Goal: Contribute content: Contribute content

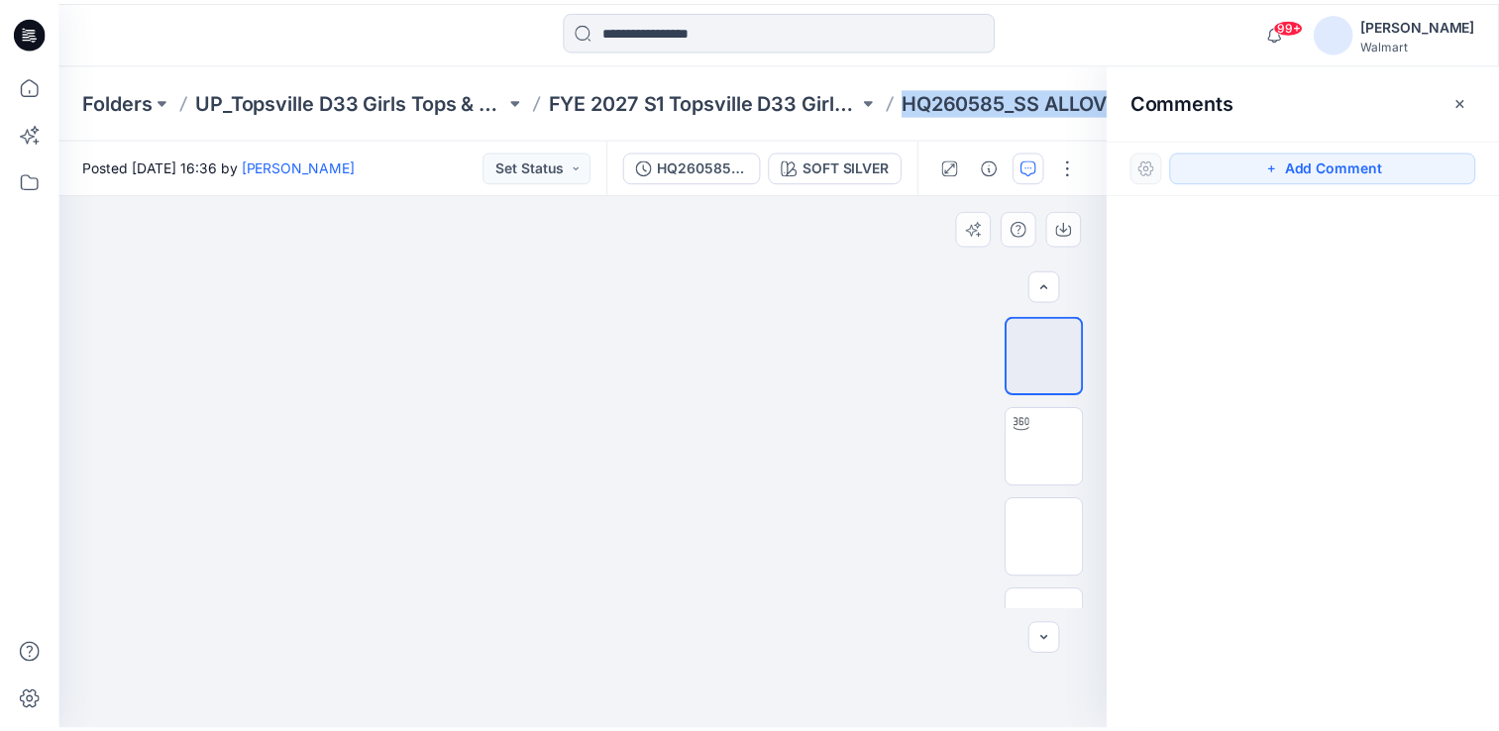
scroll to position [422, 0]
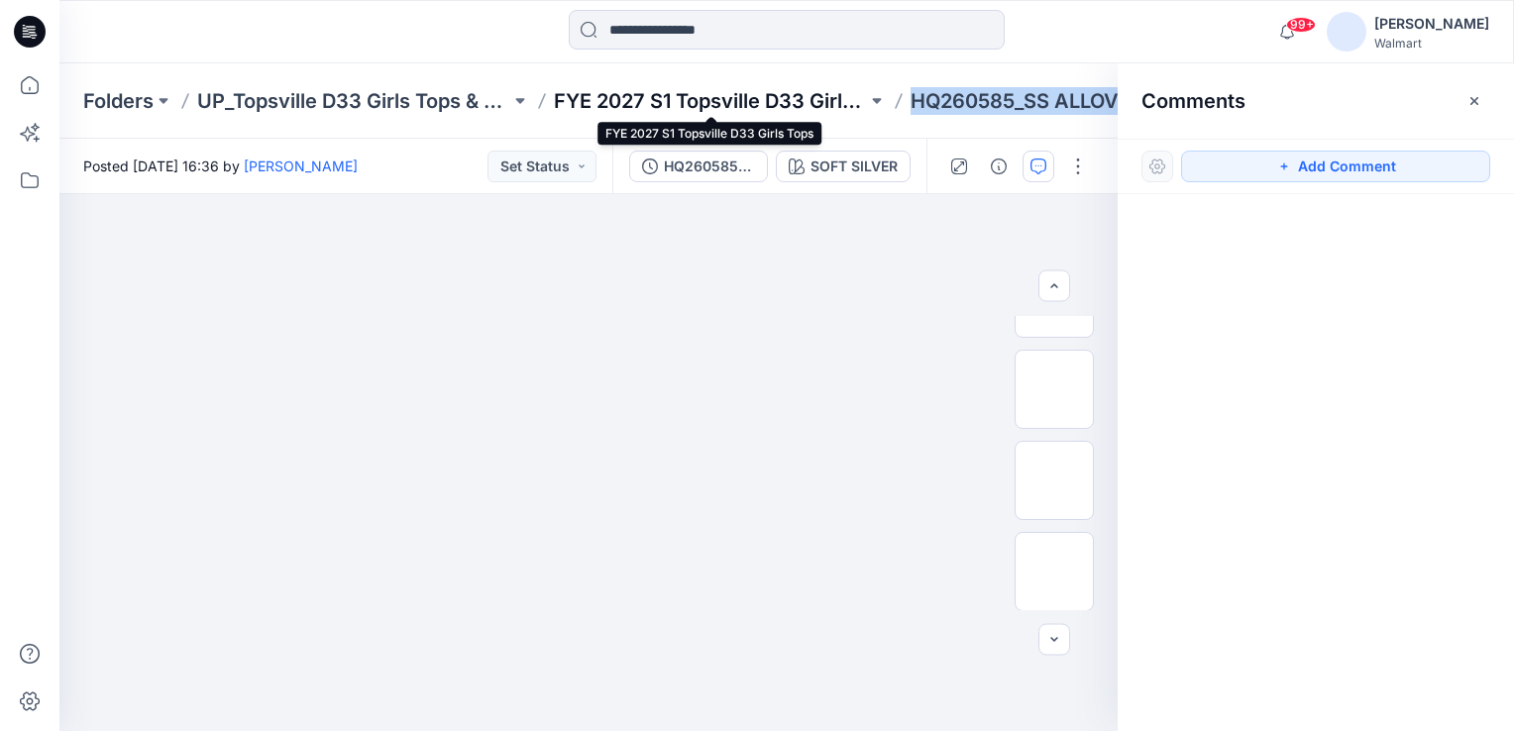
click at [686, 106] on p "FYE 2027 S1 Topsville D33 Girls Tops" at bounding box center [710, 101] width 313 height 28
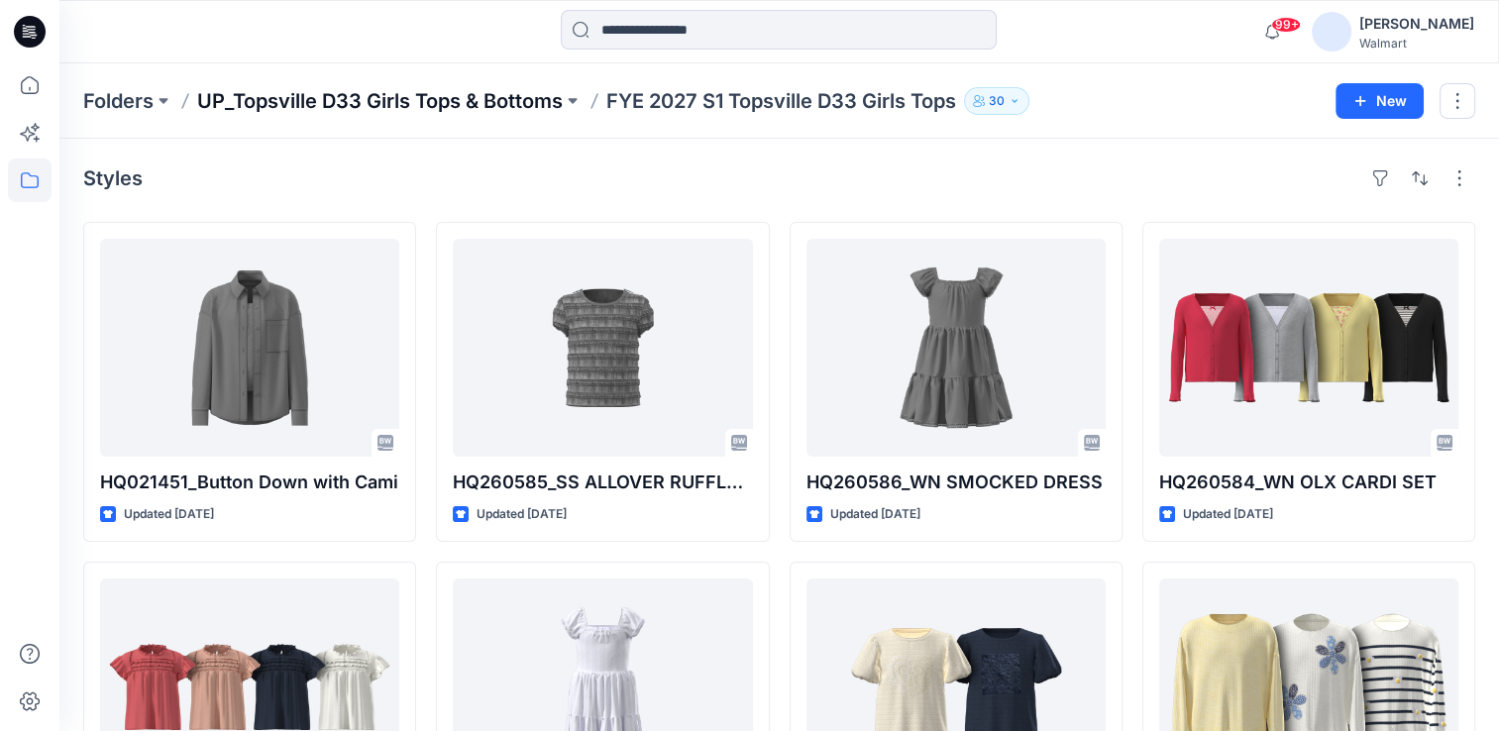
click at [404, 97] on p "UP_Topsville D33 Girls Tops & Bottoms" at bounding box center [380, 101] width 366 height 28
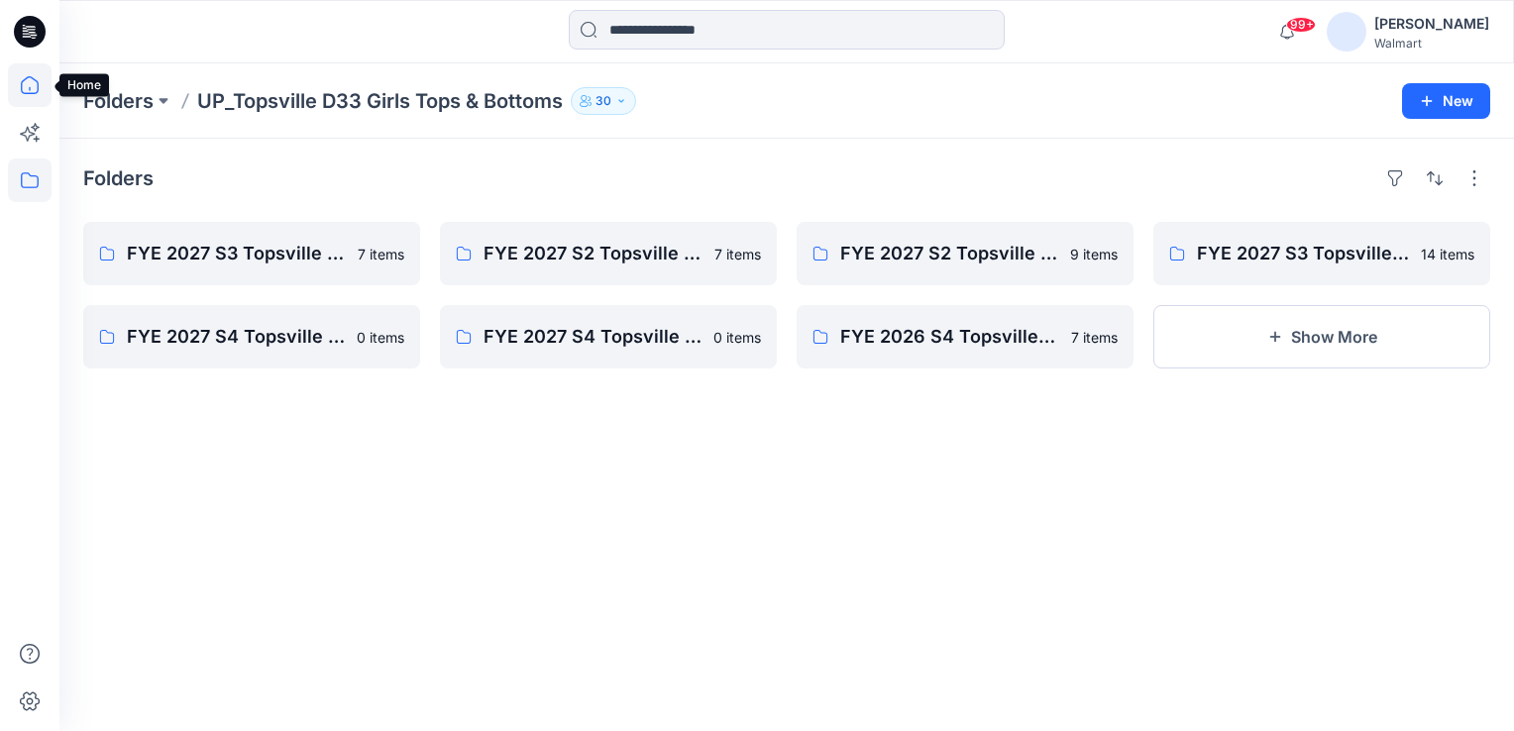
click at [36, 83] on icon at bounding box center [30, 85] width 44 height 44
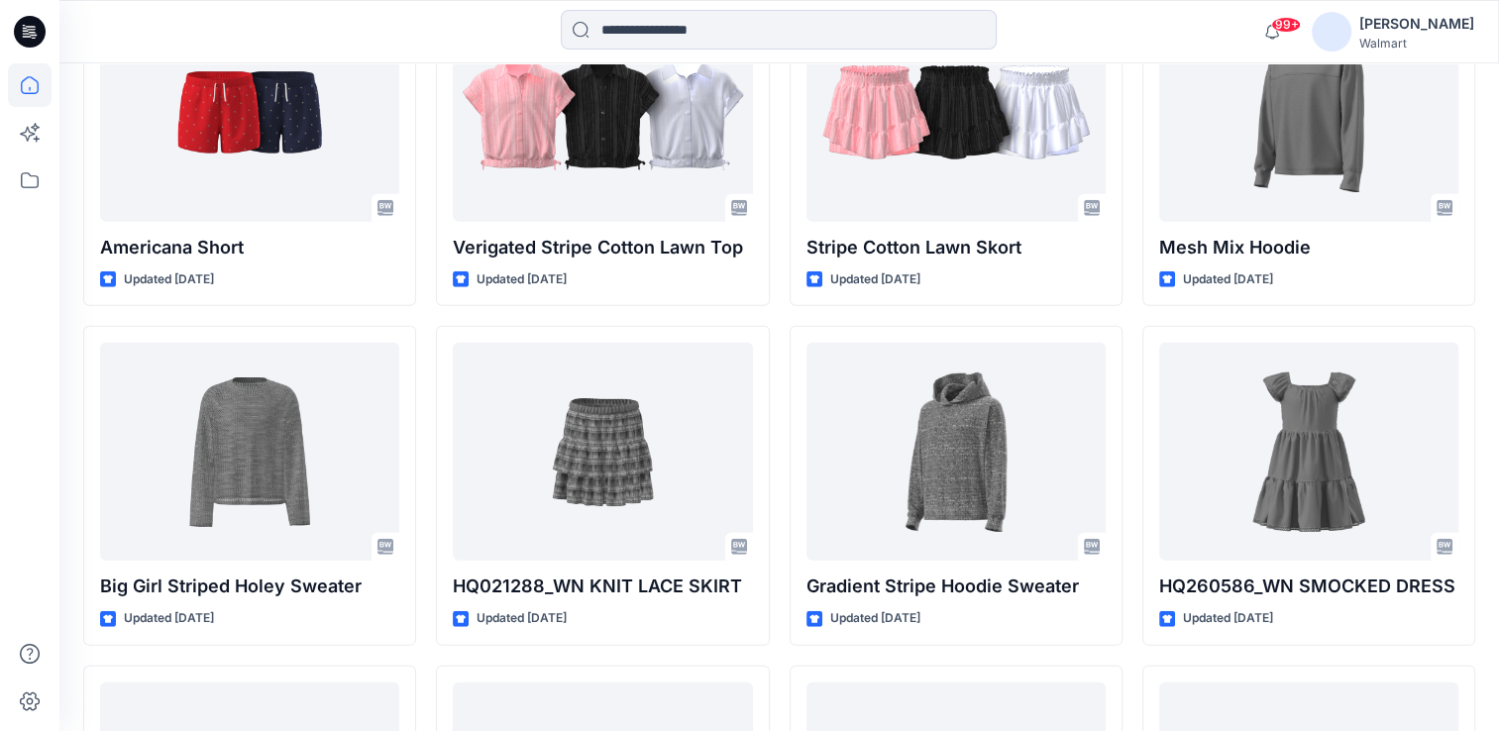
scroll to position [5976, 0]
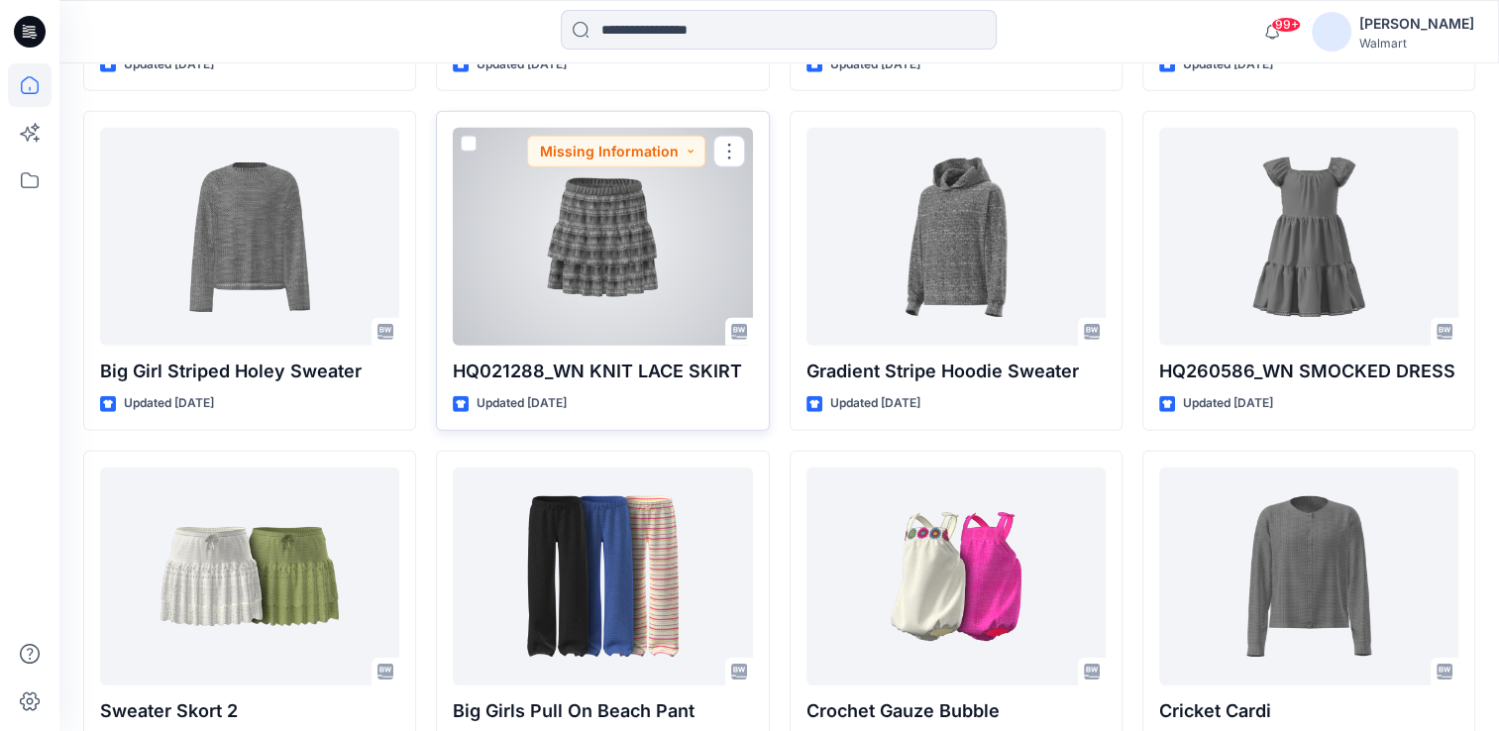
click at [570, 249] on div at bounding box center [602, 237] width 299 height 218
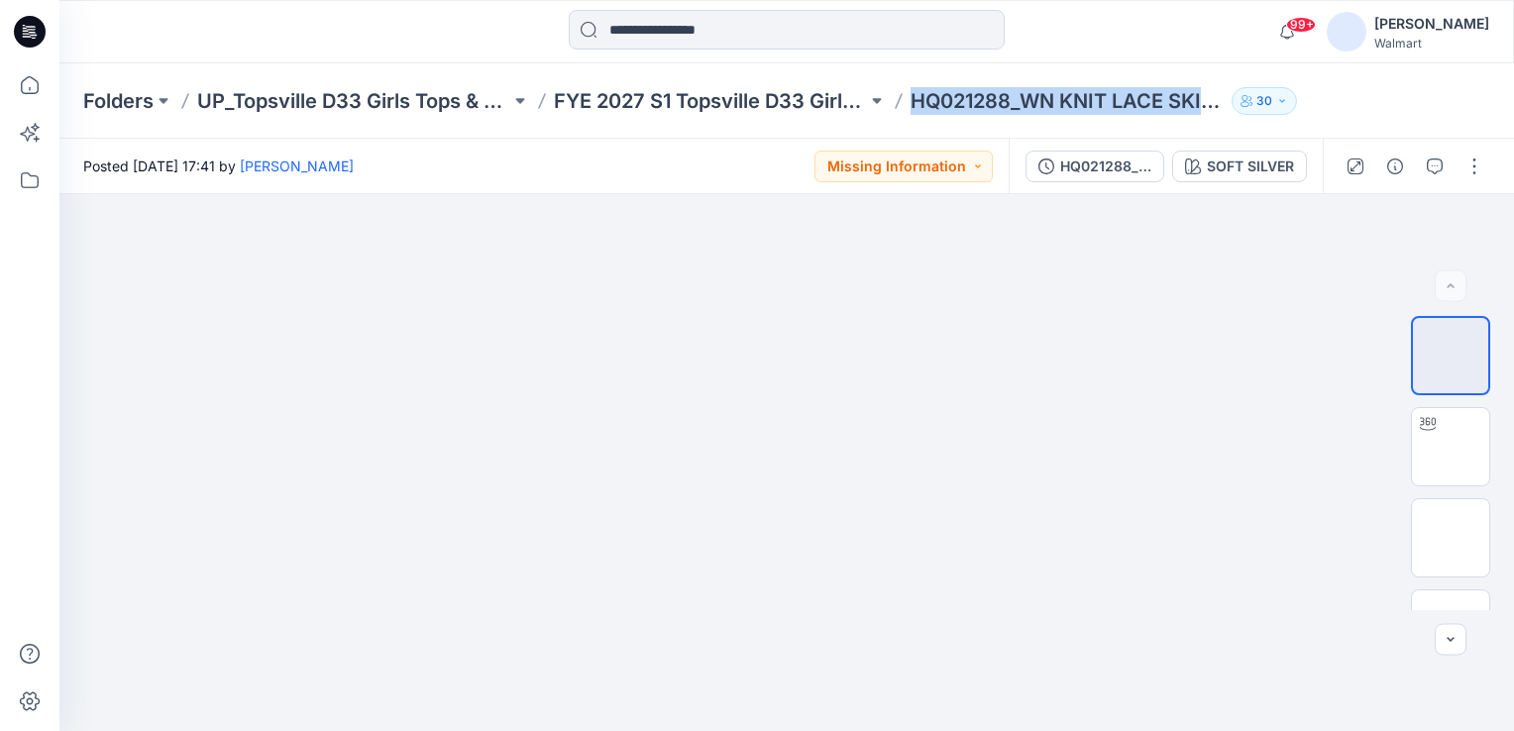
drag, startPoint x: 917, startPoint y: 100, endPoint x: 1236, endPoint y: 112, distance: 319.2
click at [1236, 112] on div "Folders UP_Topsville D33 Girls Tops & Bottoms FYE 2027 S1 Topsville D33 Girls B…" at bounding box center [709, 101] width 1252 height 28
copy div "HQ021288_WN KNIT LACE SKIRT 30"
click at [679, 119] on div "Folders UP_Topsville D33 Girls Tops & Bottoms FYE 2027 S1 Topsville D33 Girls B…" at bounding box center [786, 100] width 1454 height 75
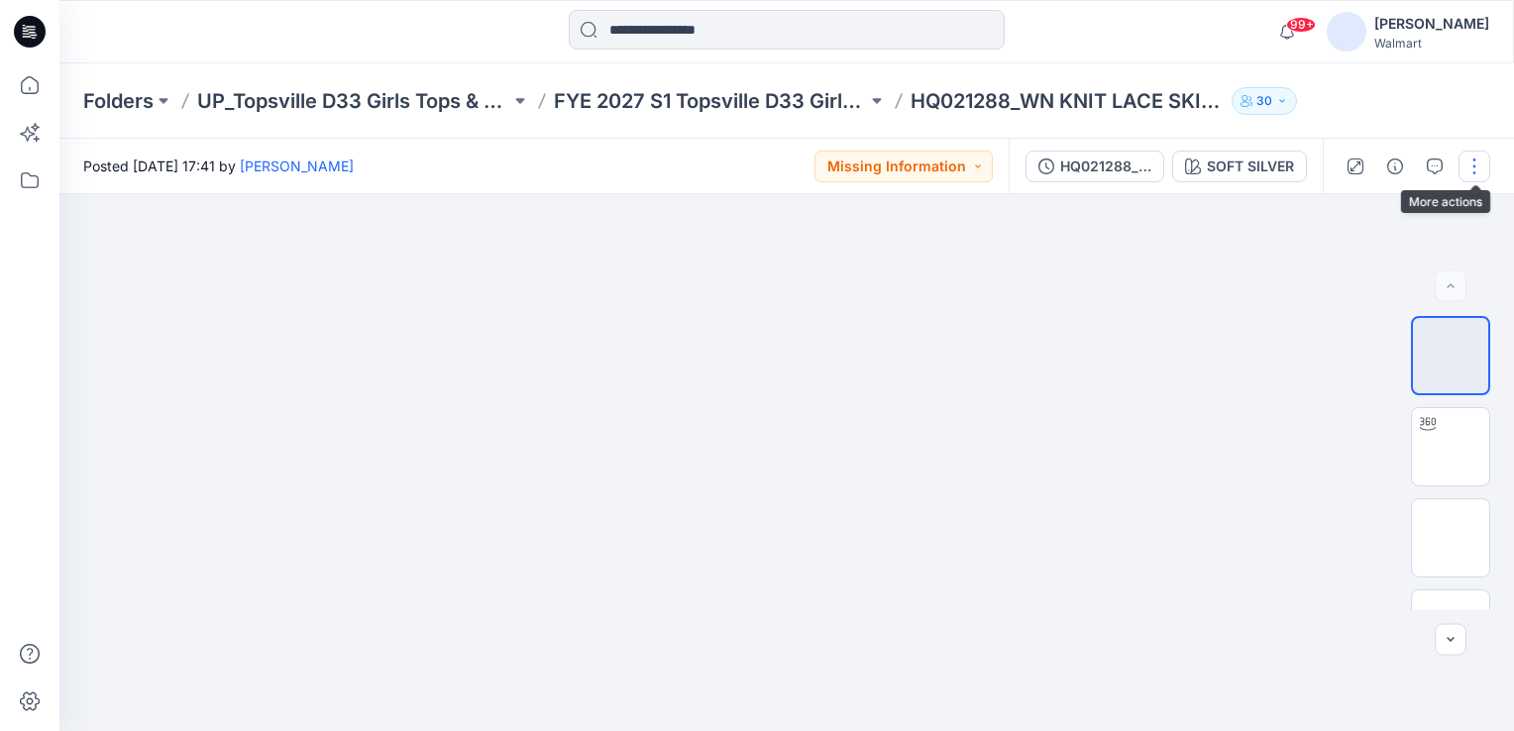
click at [1471, 172] on button "button" at bounding box center [1474, 167] width 32 height 32
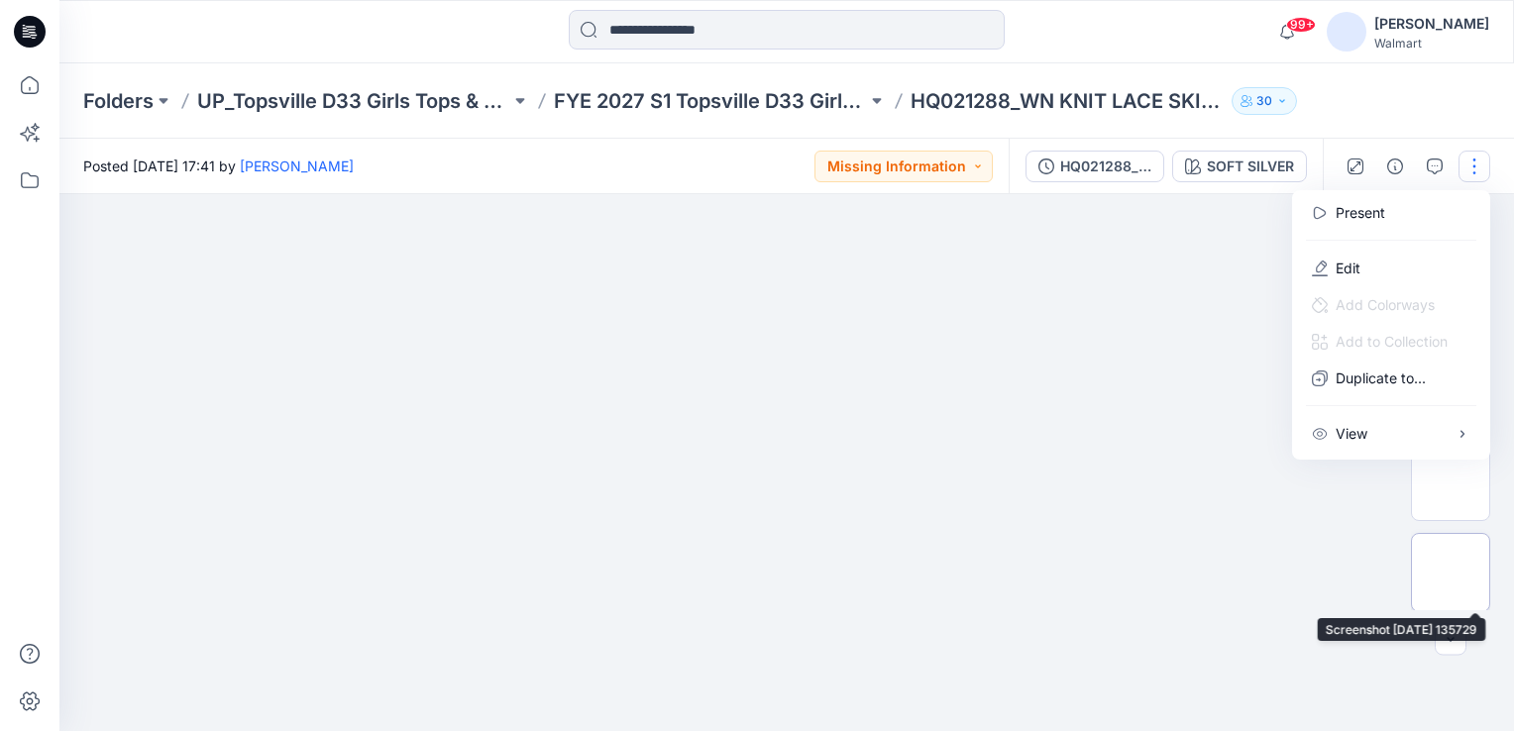
scroll to position [331, 0]
click at [1450, 572] on img at bounding box center [1450, 572] width 0 height 0
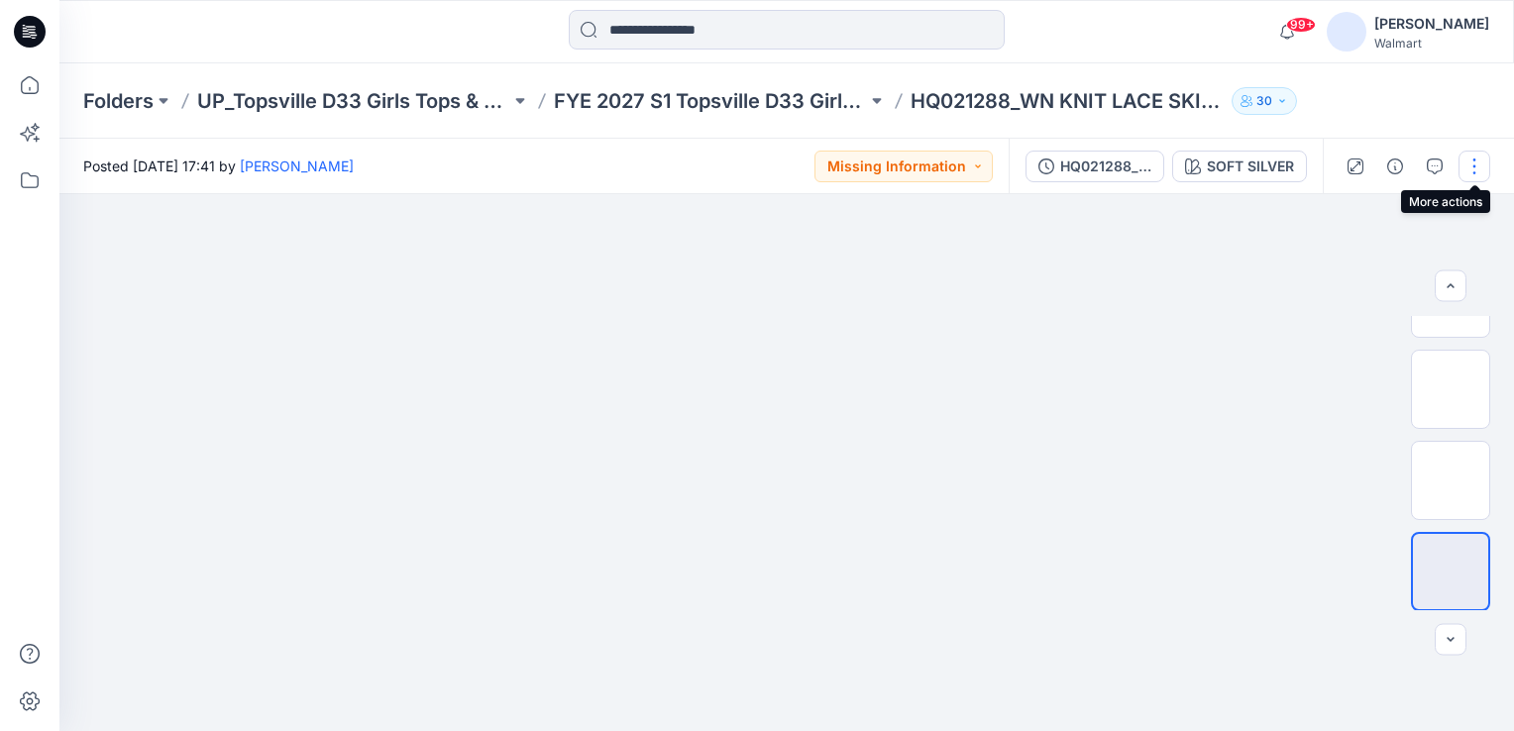
click at [1476, 166] on button "button" at bounding box center [1474, 167] width 32 height 32
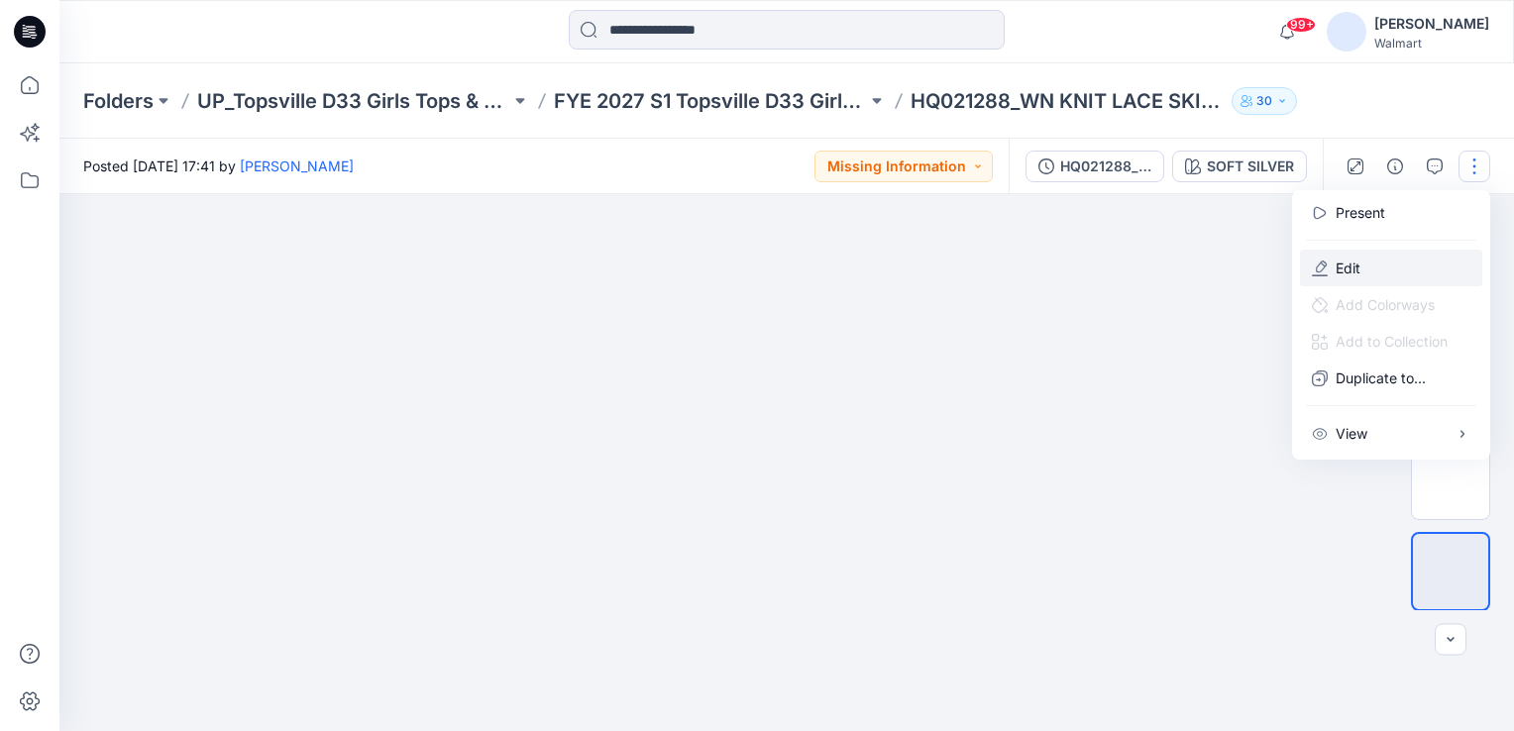
click at [1350, 267] on p "Edit" at bounding box center [1347, 268] width 25 height 21
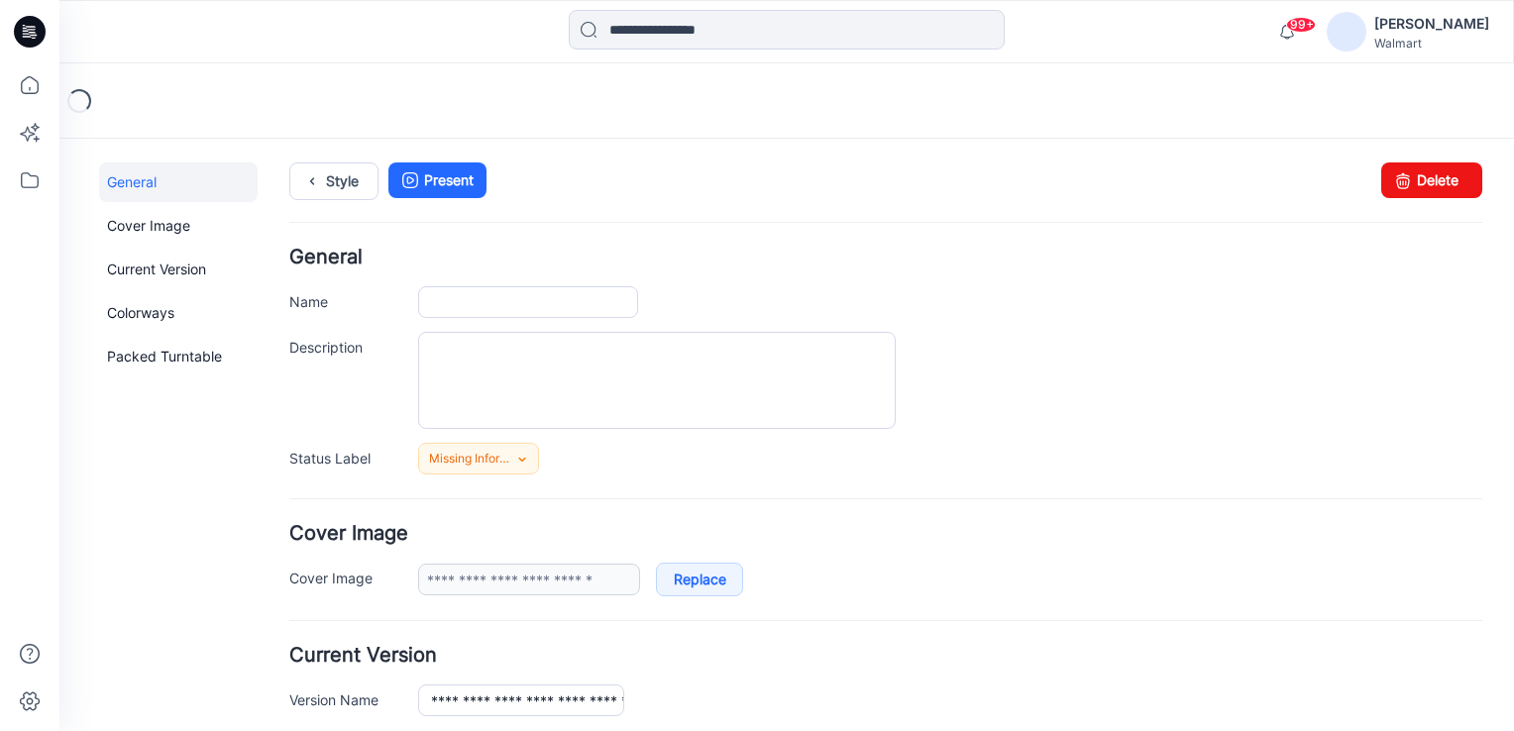
type input "**********"
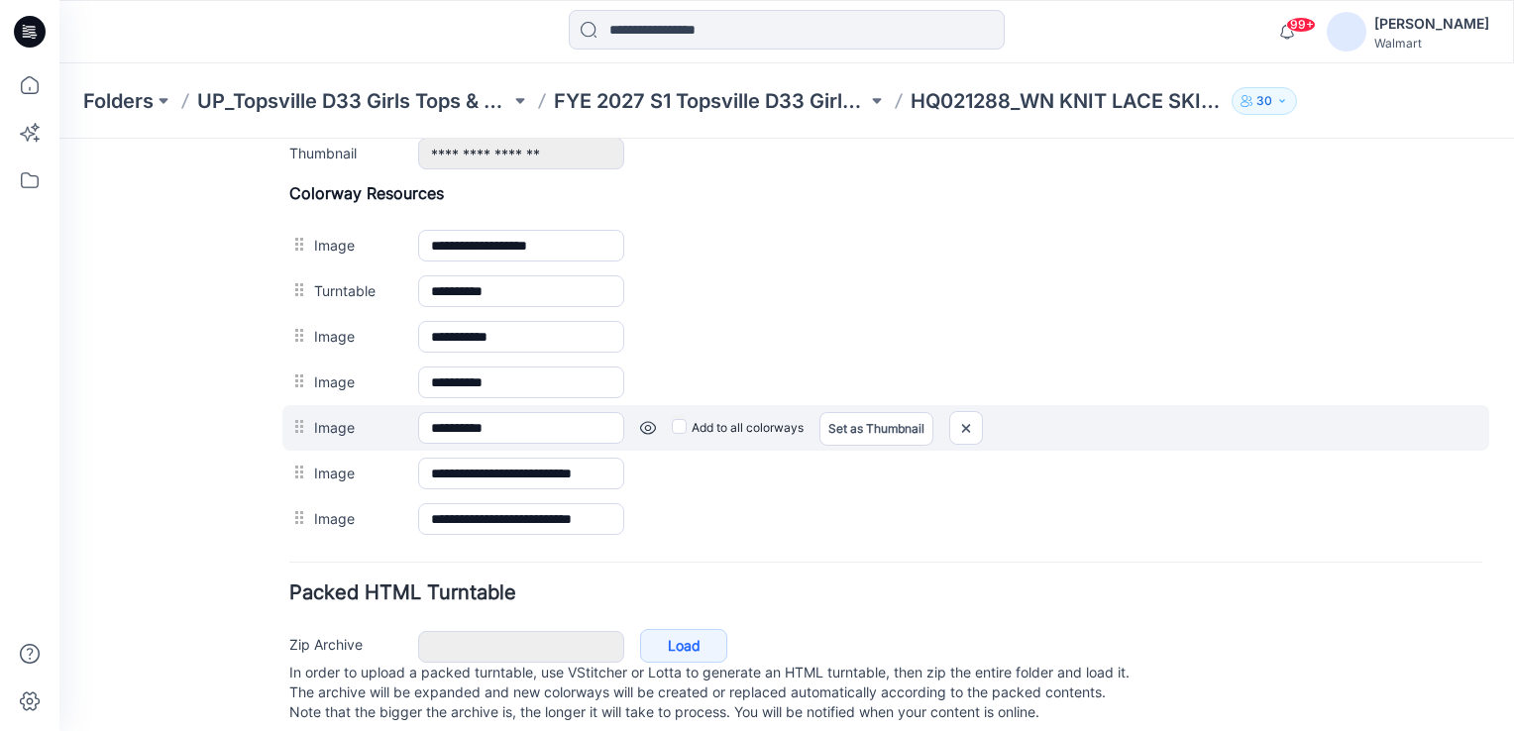
scroll to position [792, 0]
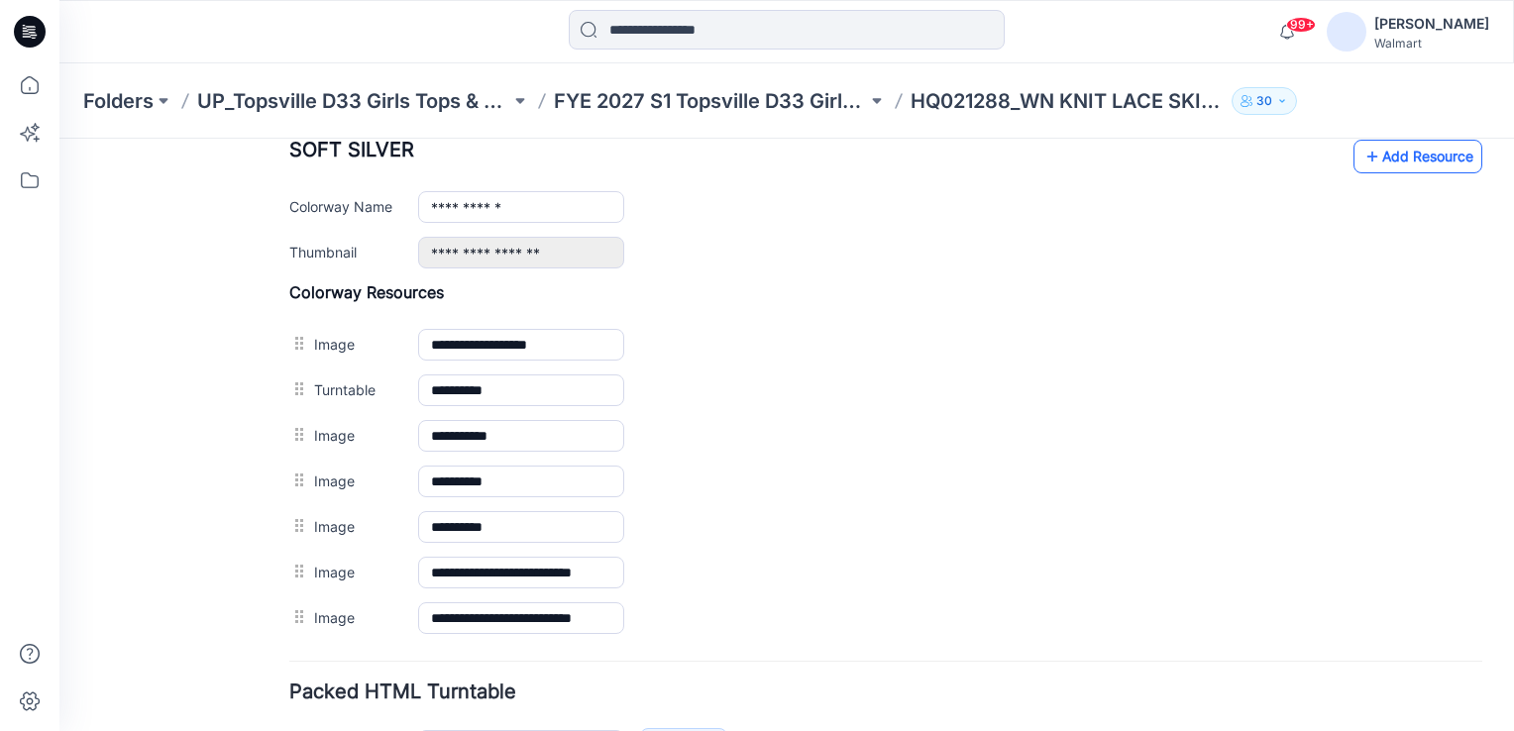
click at [1427, 153] on link "Add Resource" at bounding box center [1417, 157] width 129 height 34
click at [1402, 154] on link "Add Resource" at bounding box center [1417, 157] width 129 height 34
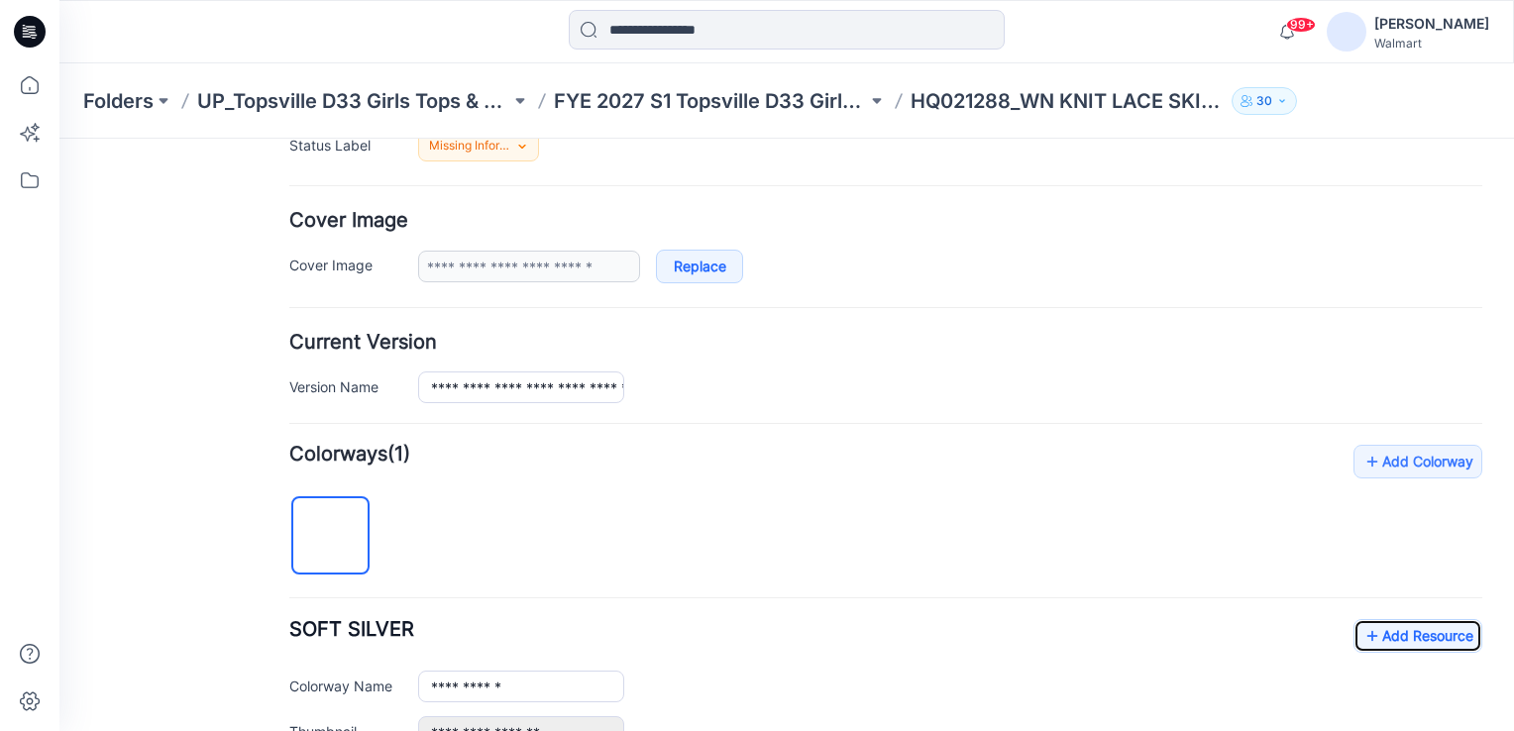
scroll to position [297, 0]
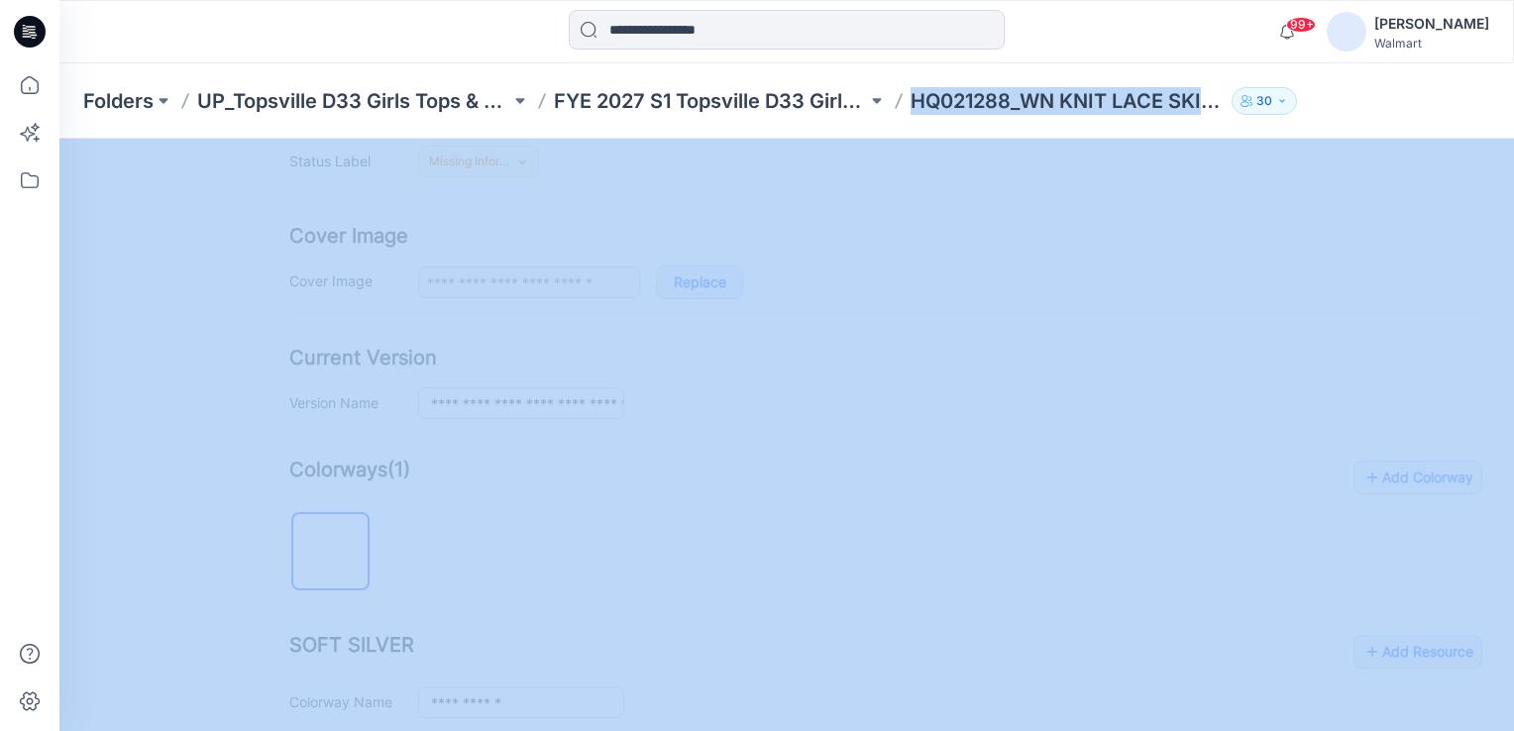
drag, startPoint x: 915, startPoint y: 99, endPoint x: 1255, endPoint y: 93, distance: 339.8
click at [1255, 93] on div "Folders UP_Topsville D33 Girls Tops & Bottoms FYE 2027 S1 Topsville D33 Girls B…" at bounding box center [709, 101] width 1252 height 28
copy div "HQ021288_WN KNIT LACE SKIRT 30"
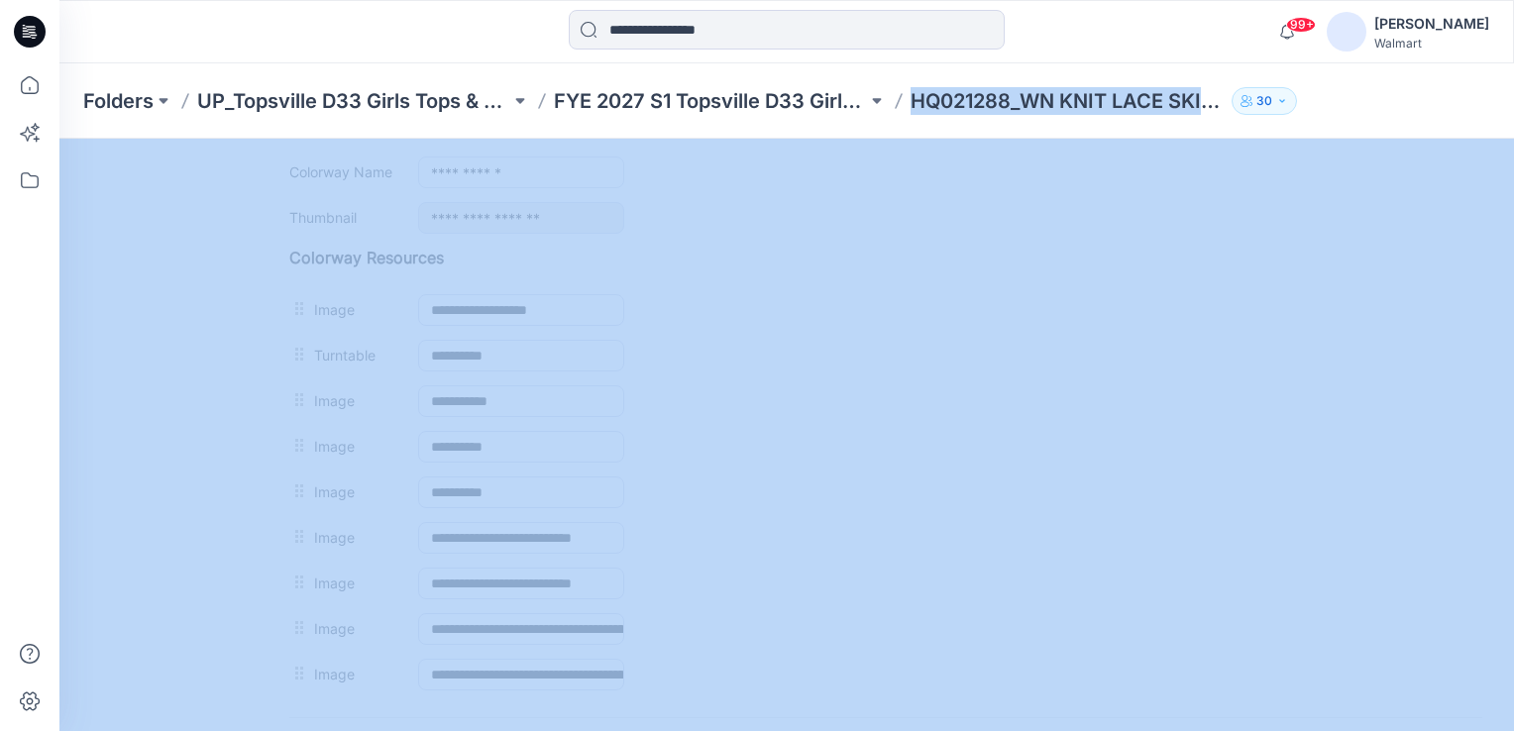
scroll to position [792, 0]
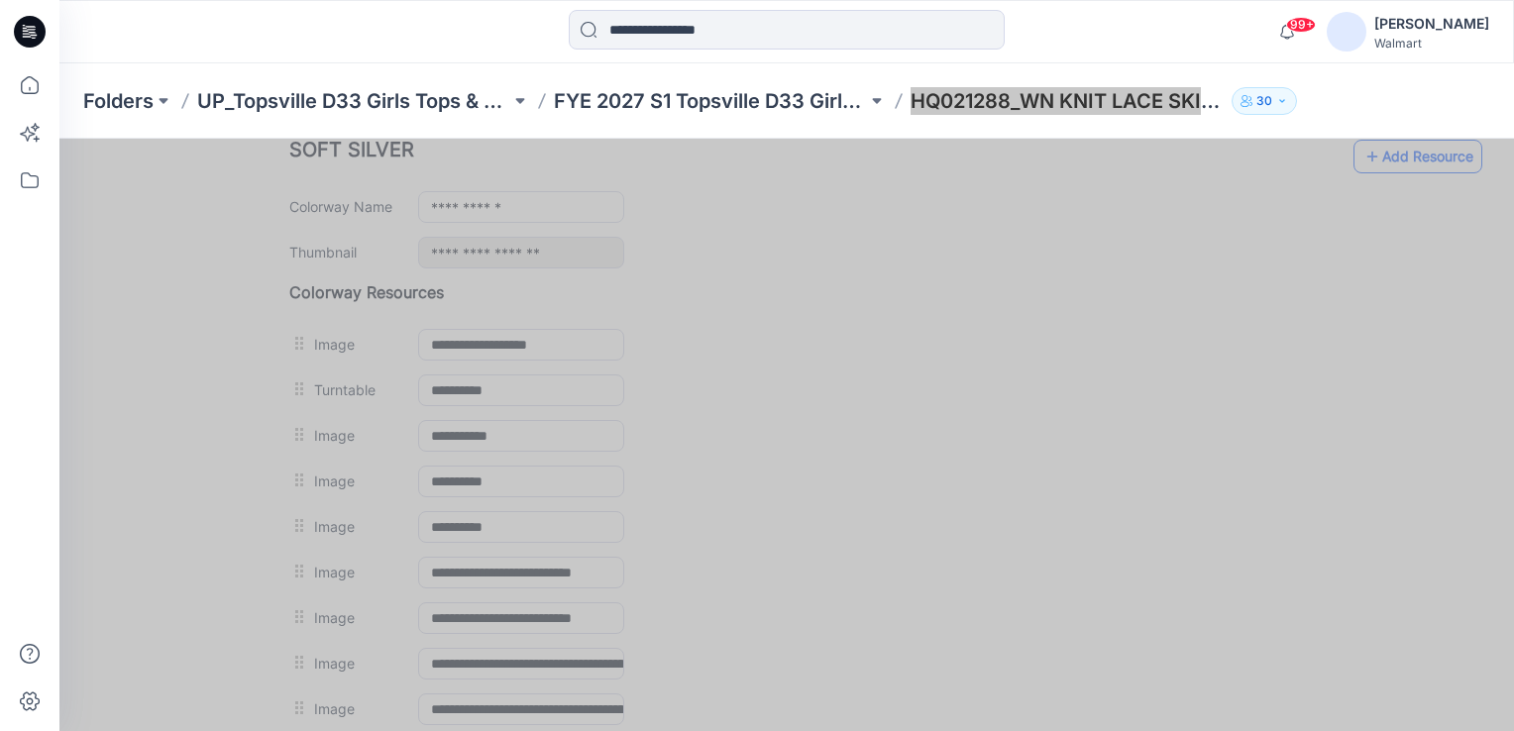
click at [1390, 153] on link "Add Resource" at bounding box center [1417, 157] width 129 height 34
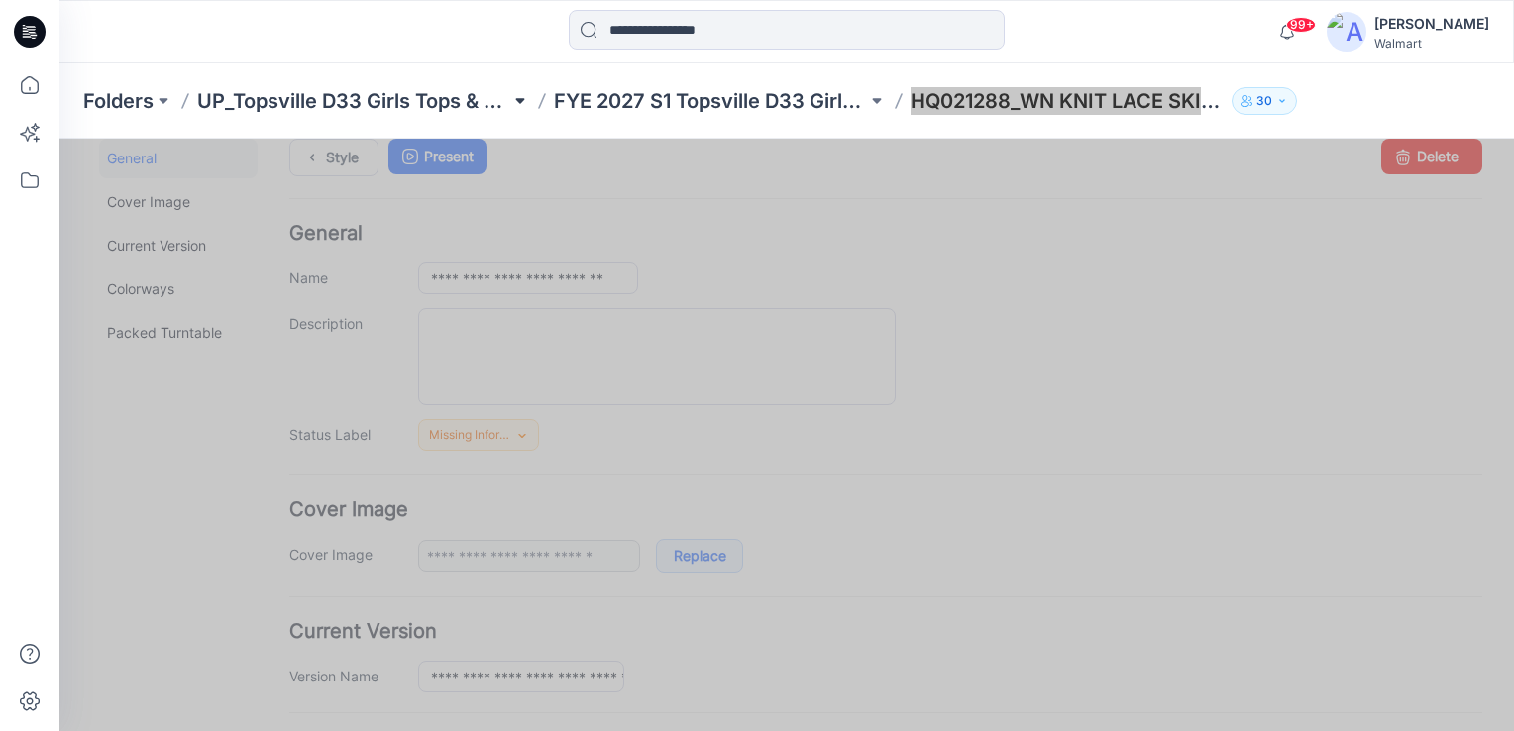
scroll to position [0, 0]
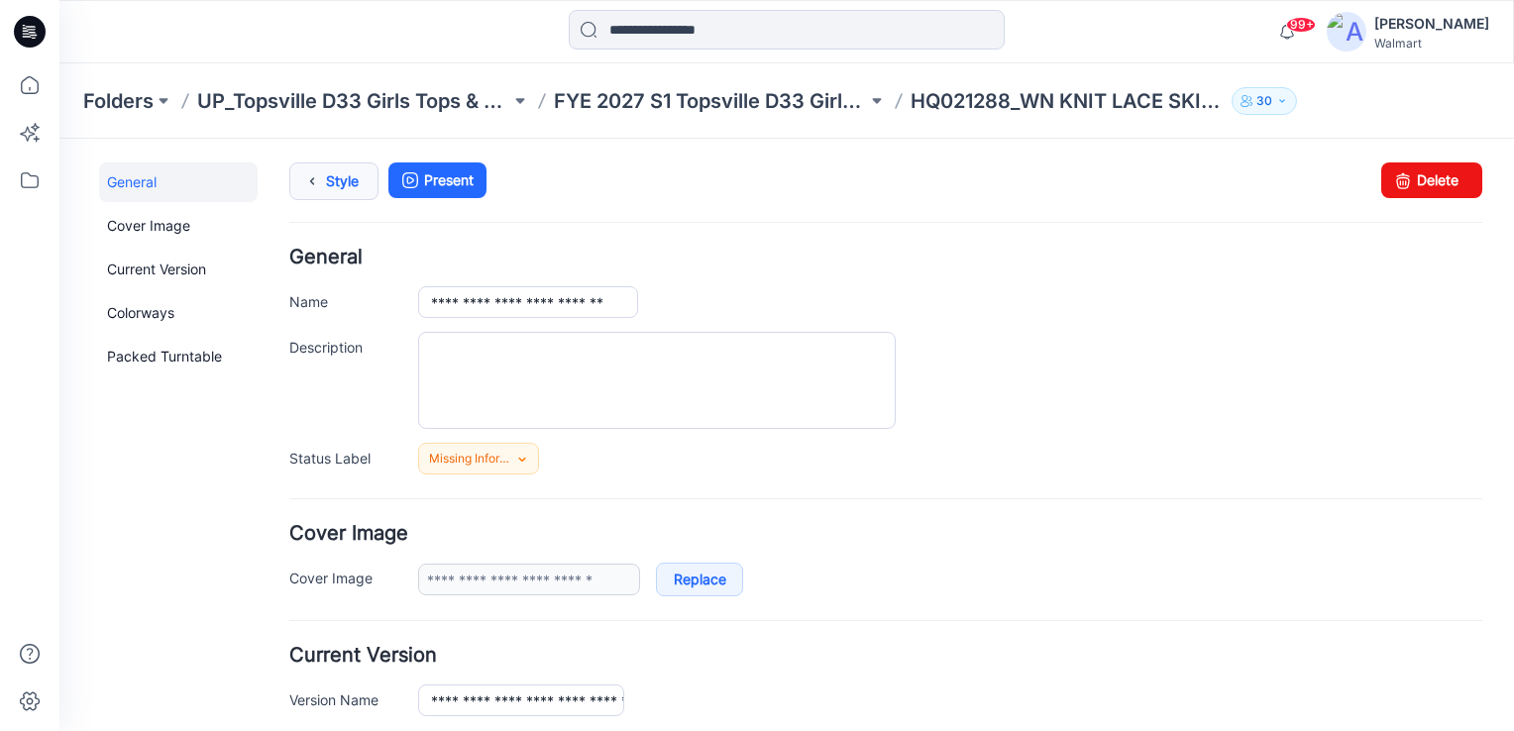
click at [320, 181] on icon at bounding box center [312, 181] width 28 height 36
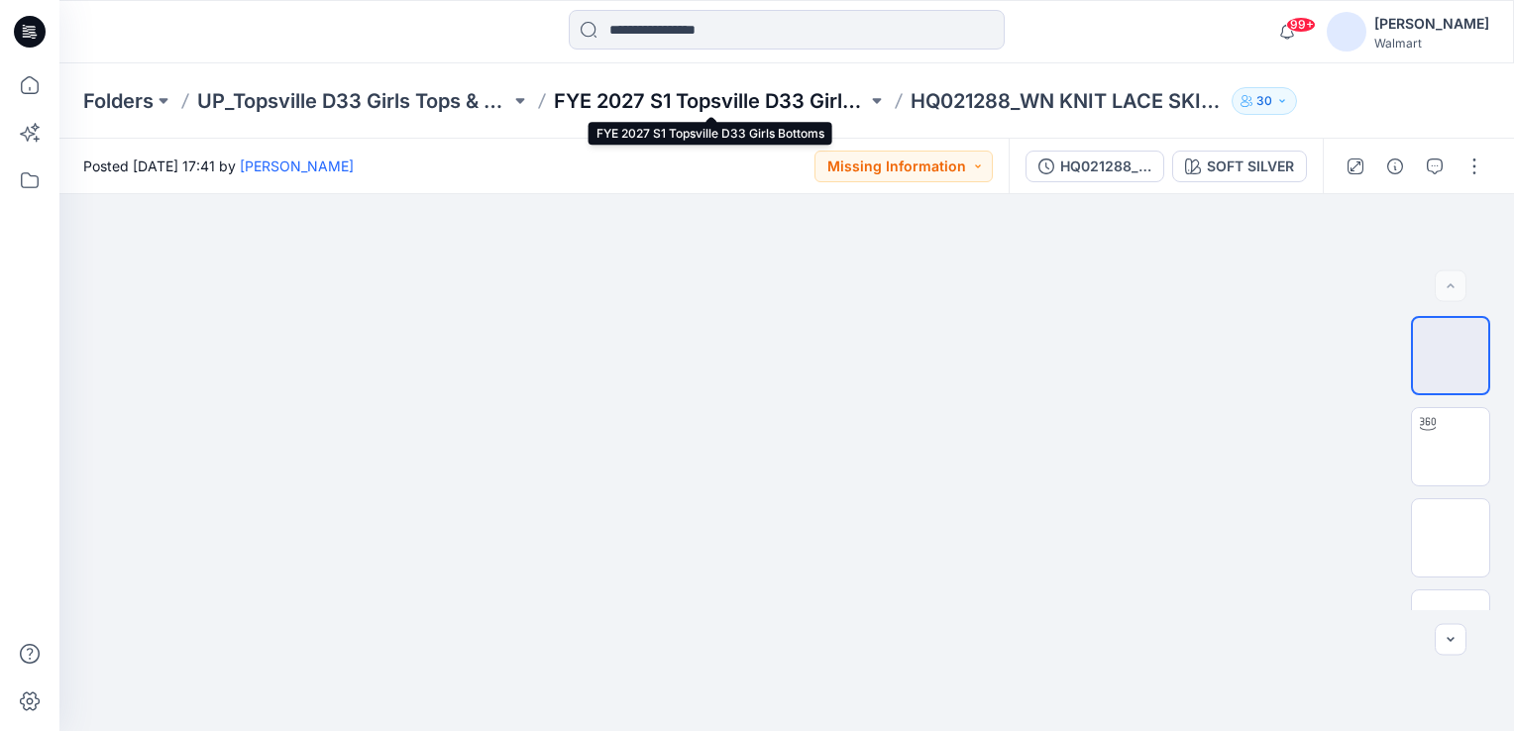
click at [696, 100] on p "FYE 2027 S1 Topsville D33 Girls Bottoms" at bounding box center [710, 101] width 313 height 28
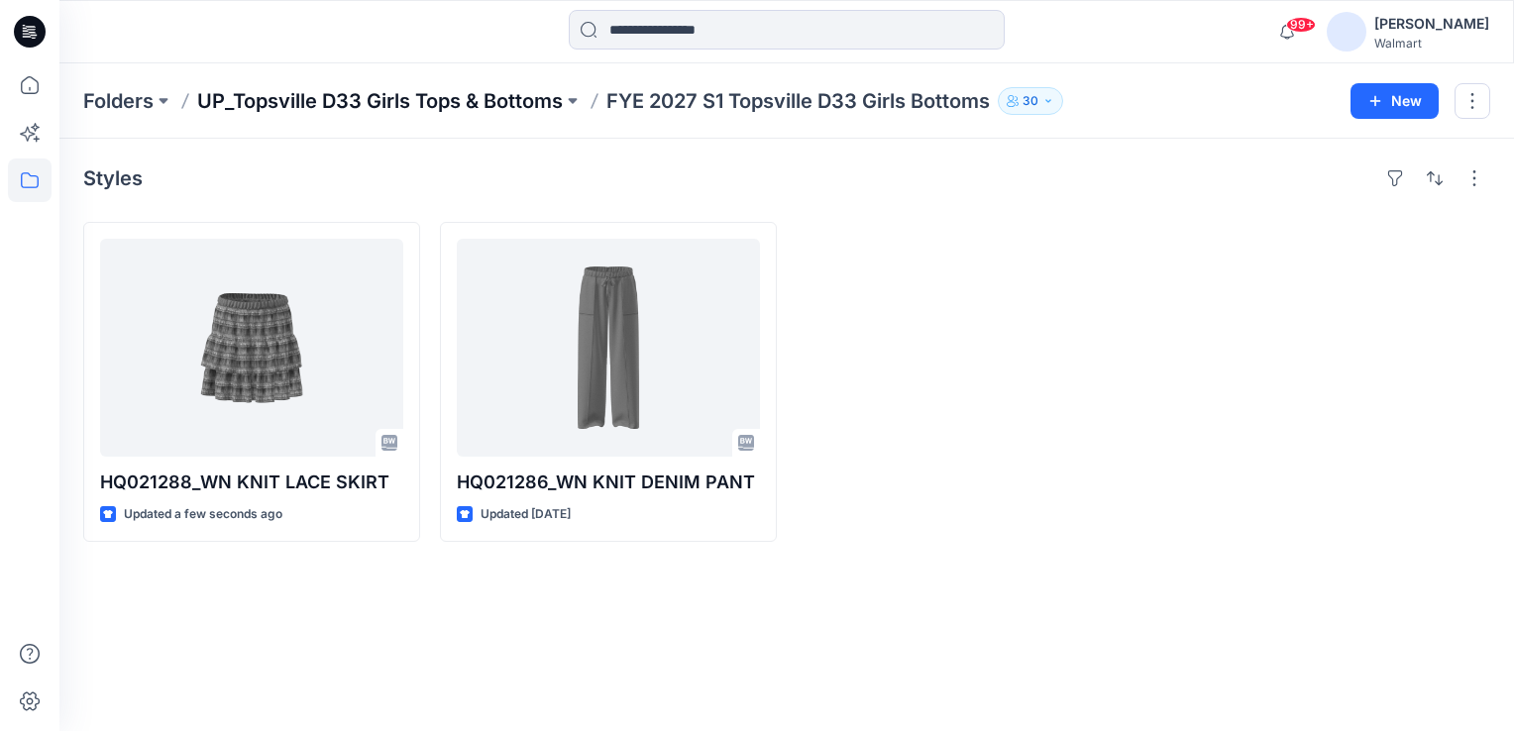
click at [467, 104] on p "UP_Topsville D33 Girls Tops & Bottoms" at bounding box center [380, 101] width 366 height 28
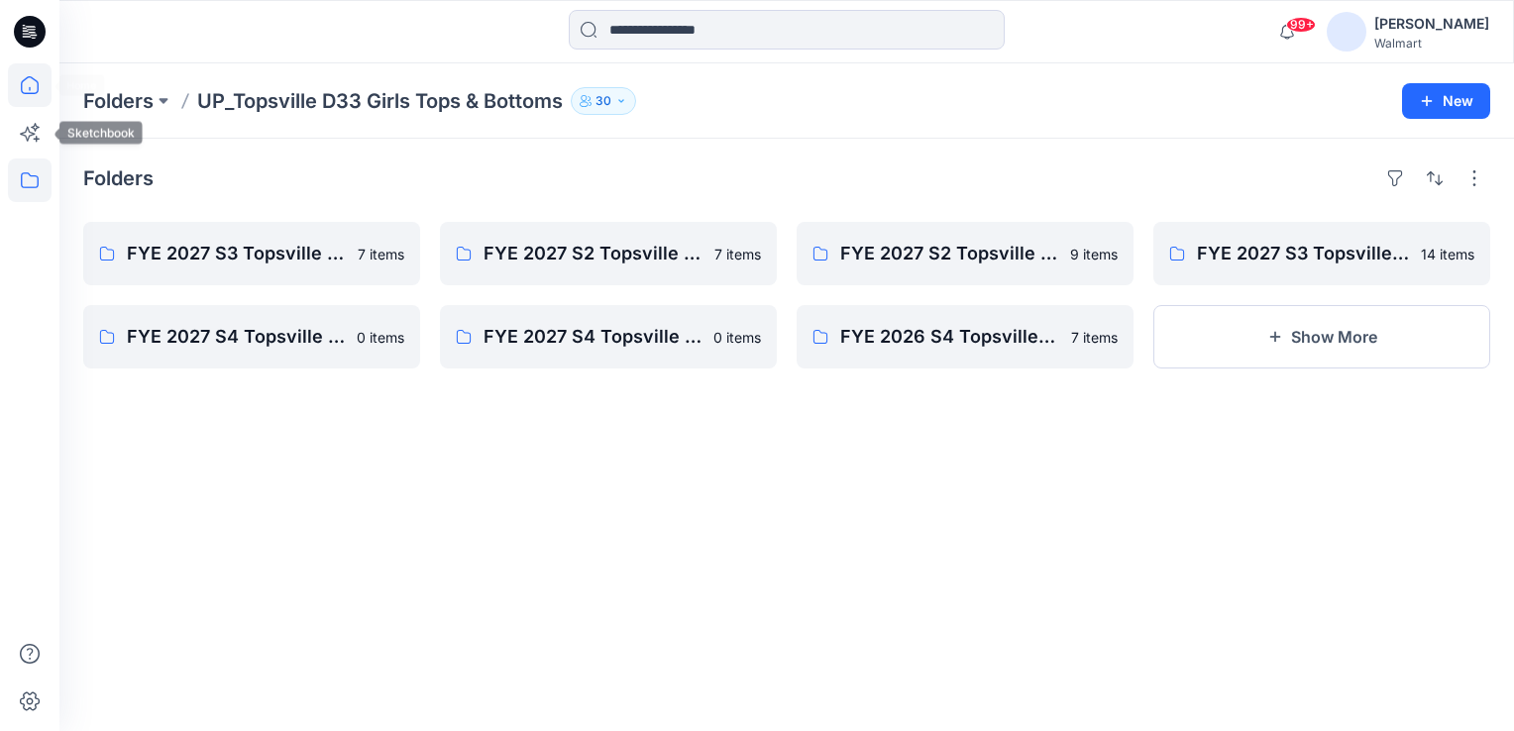
click at [24, 73] on icon at bounding box center [30, 85] width 44 height 44
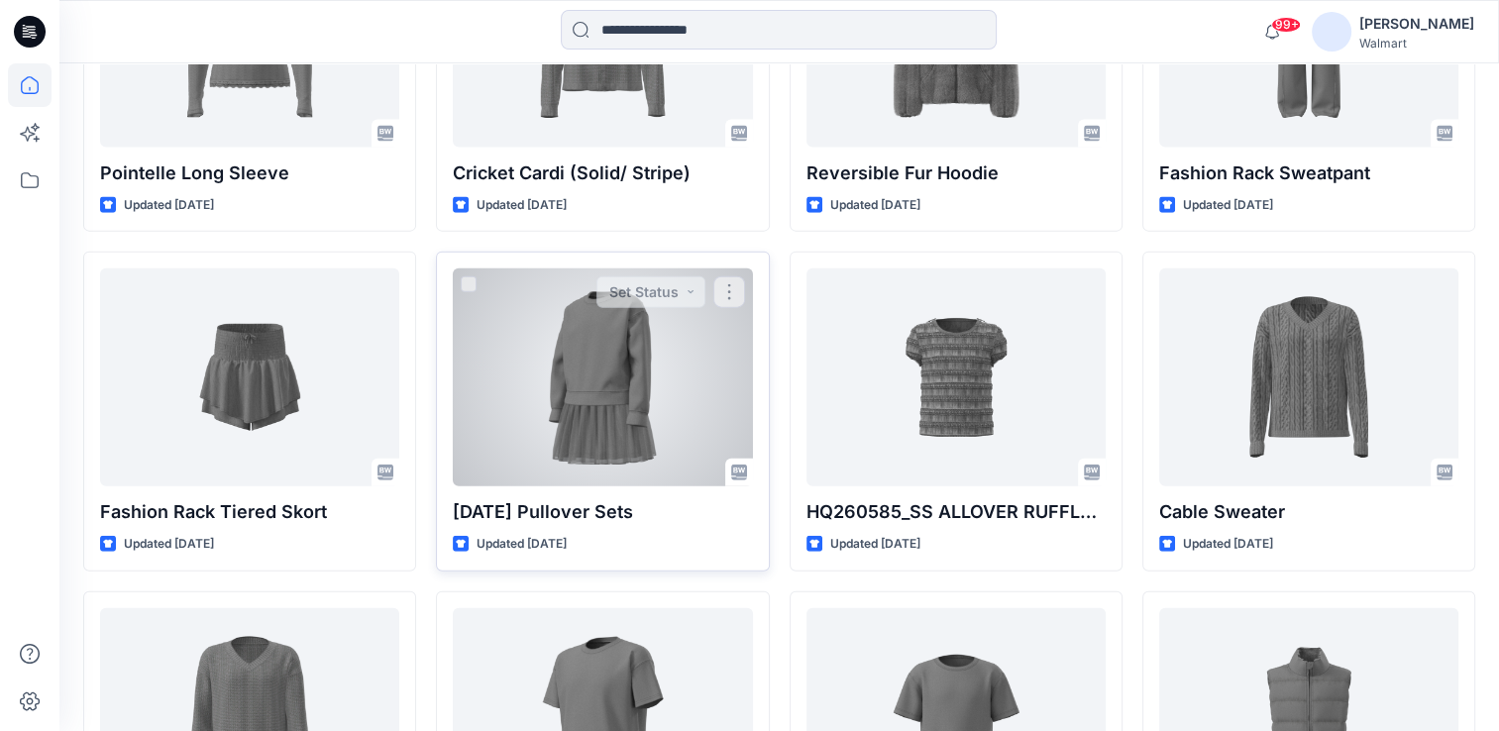
scroll to position [4563, 0]
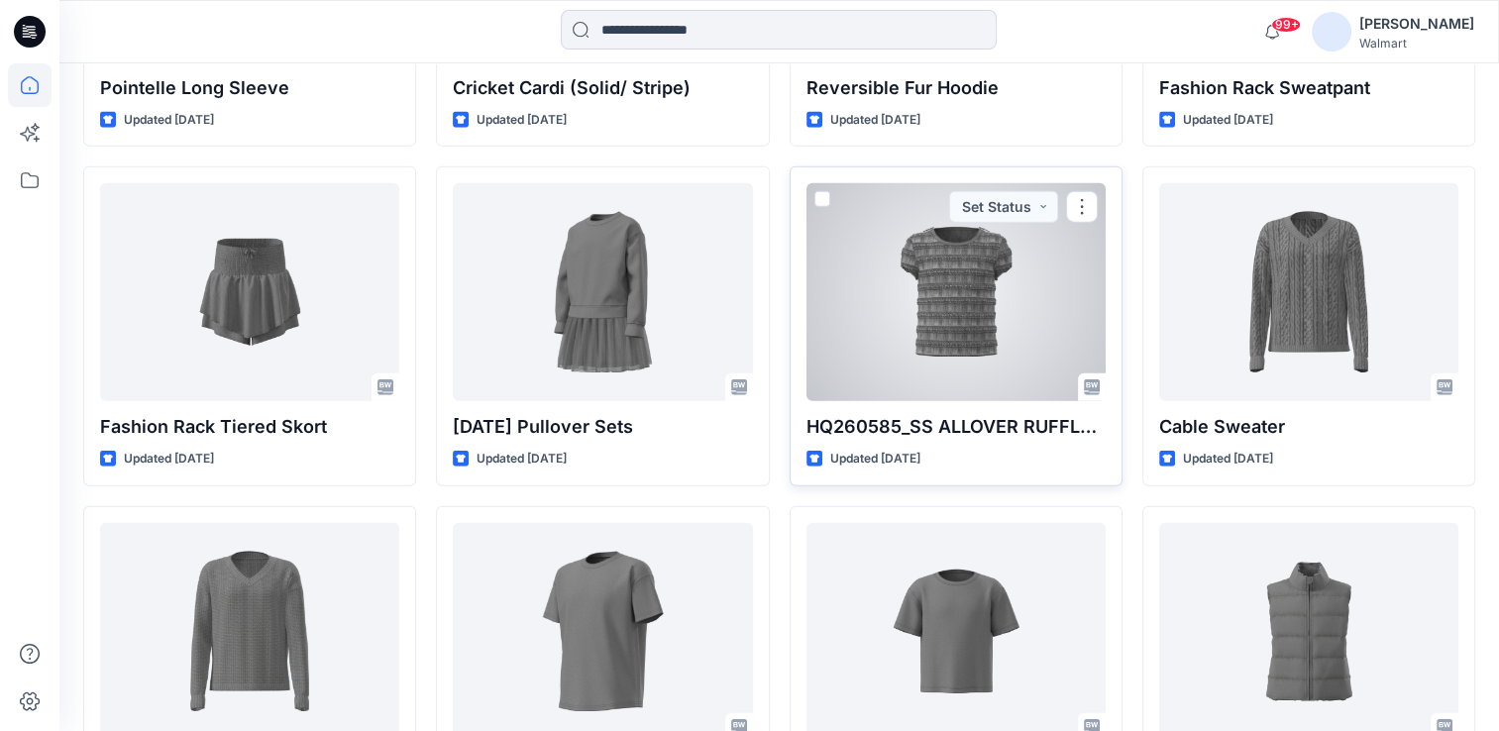
click at [954, 316] on div at bounding box center [955, 292] width 299 height 218
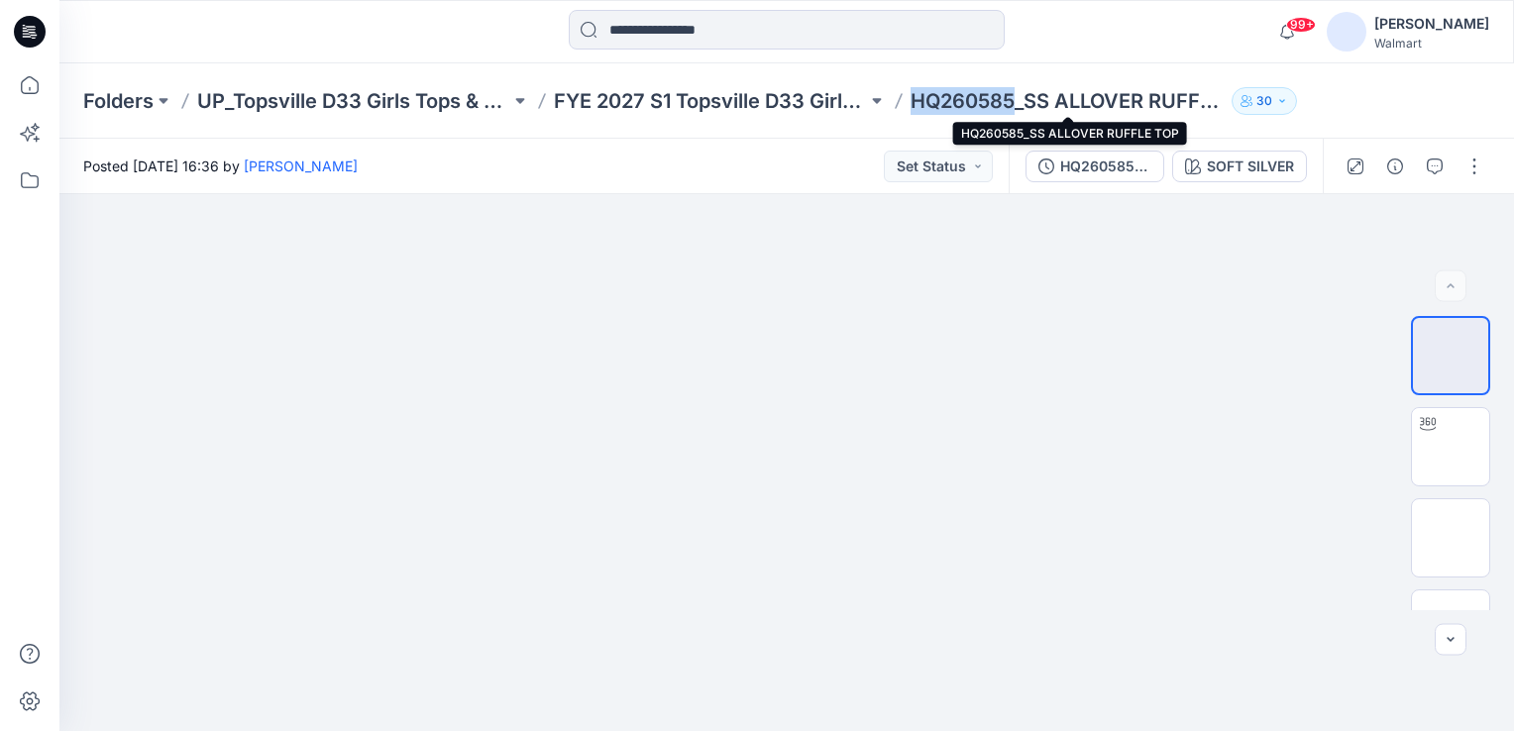
drag, startPoint x: 916, startPoint y: 101, endPoint x: 1014, endPoint y: 105, distance: 98.1
click at [1014, 105] on p "HQ260585_SS ALLOVER RUFFLE TOP" at bounding box center [1066, 101] width 313 height 28
copy p "HQ260585"
click at [940, 106] on p "HQ260585_SS ALLOVER RUFFLE TOP" at bounding box center [1066, 101] width 313 height 28
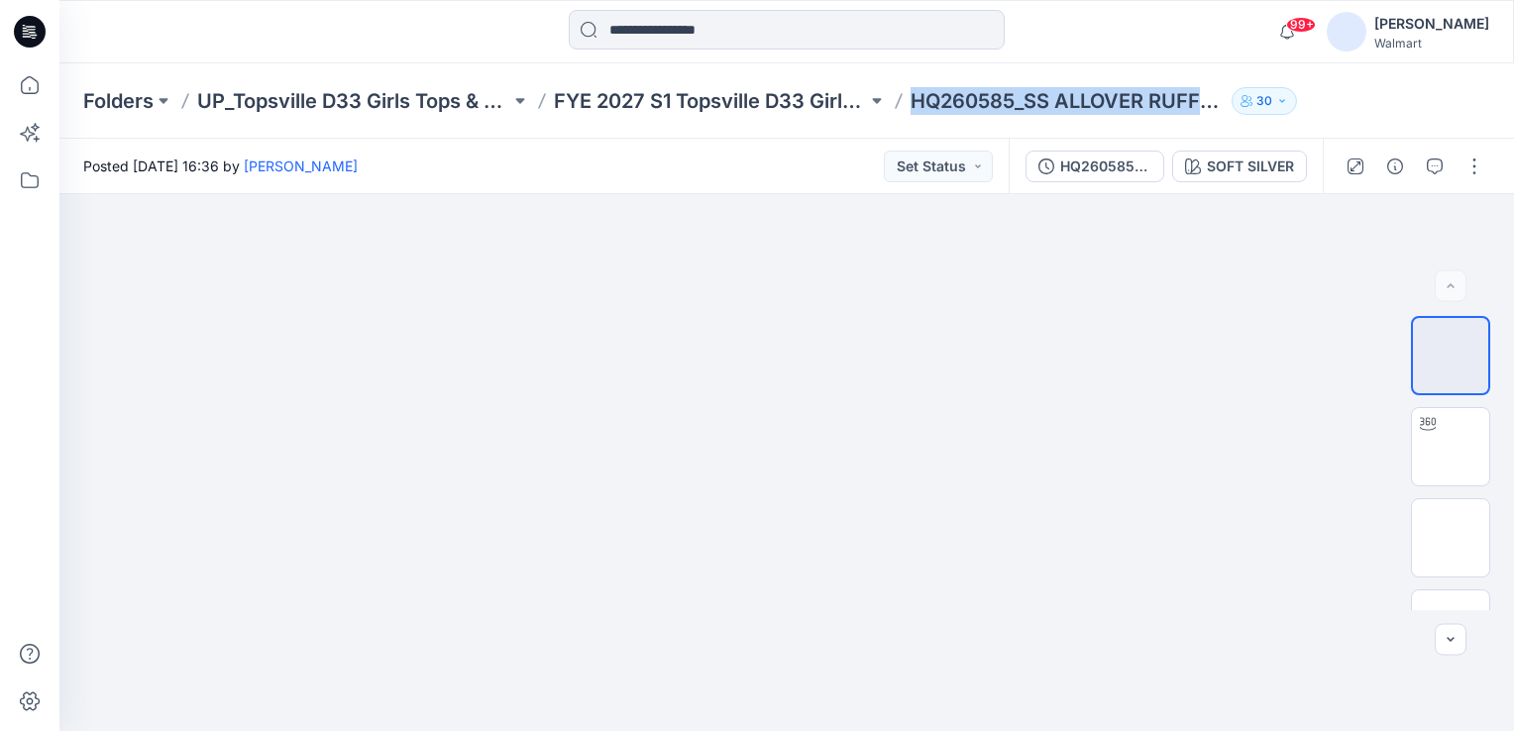
drag, startPoint x: 912, startPoint y: 97, endPoint x: 1315, endPoint y: 122, distance: 403.9
click at [1315, 122] on div "Folders UP_Topsville D33 Girls Tops & Bottoms FYE 2027 S1 Topsville D33 Girls T…" at bounding box center [786, 100] width 1454 height 75
copy div "HQ260585_SS ALLOVER RUFFLE TOP 30"
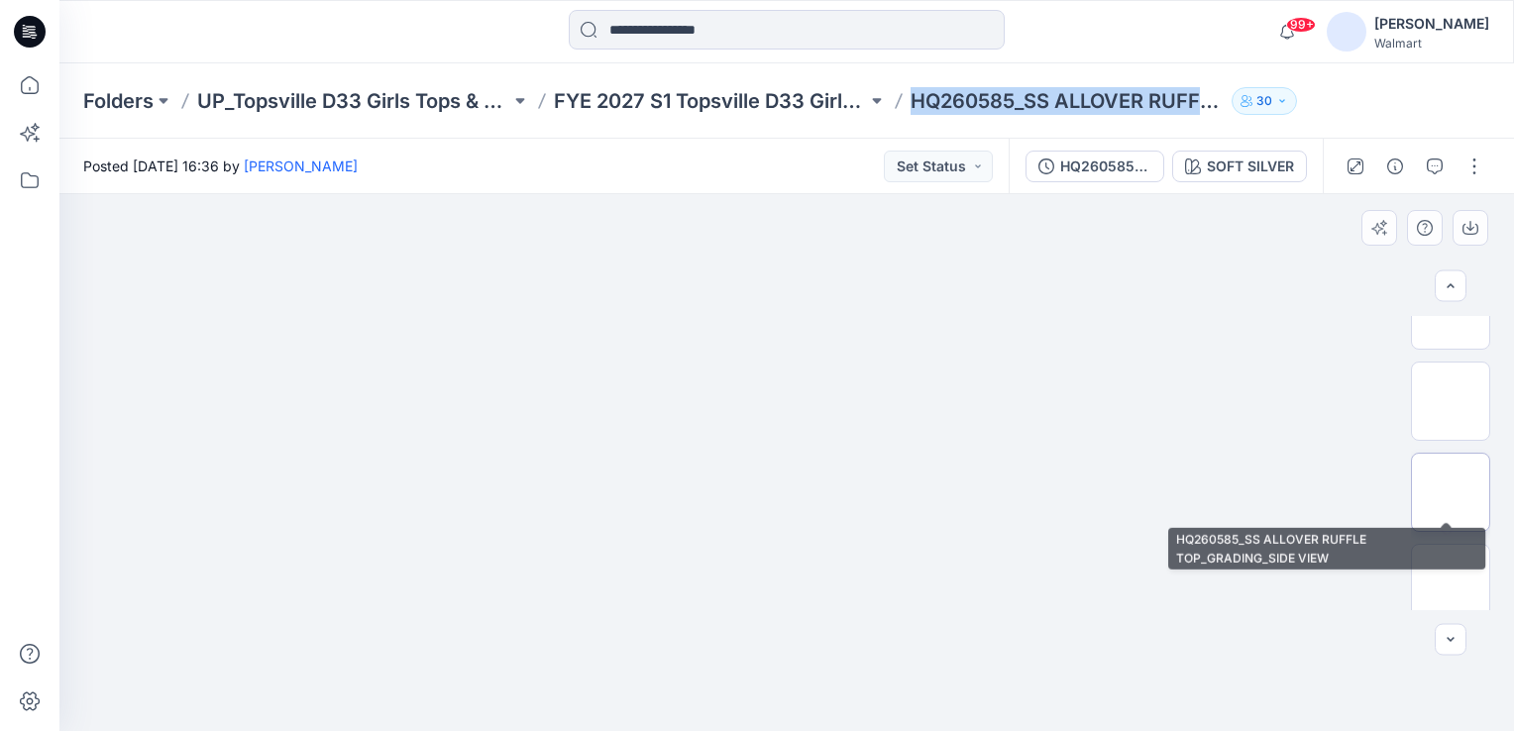
scroll to position [422, 0]
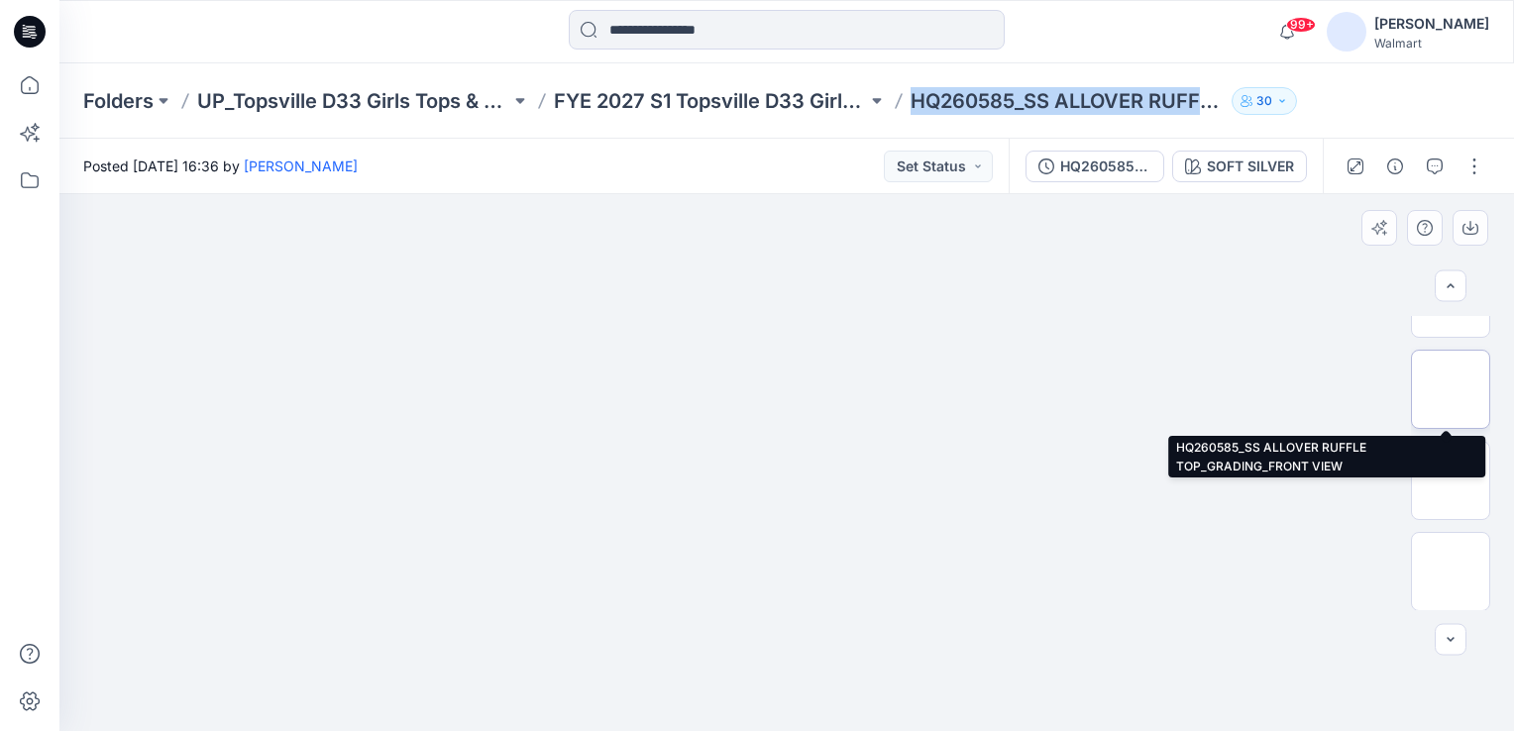
click at [1450, 389] on img at bounding box center [1450, 389] width 0 height 0
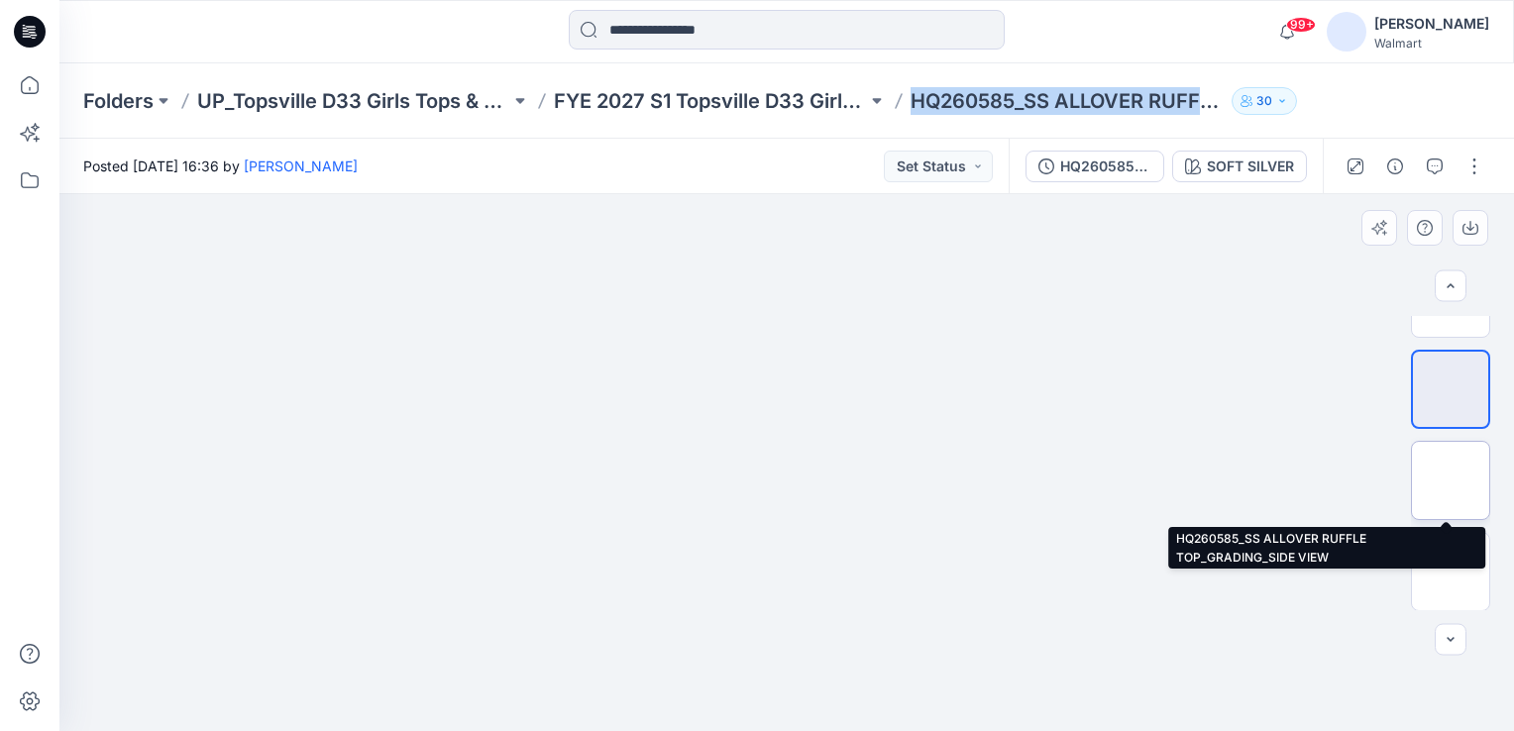
click at [1450, 480] on img at bounding box center [1450, 480] width 0 height 0
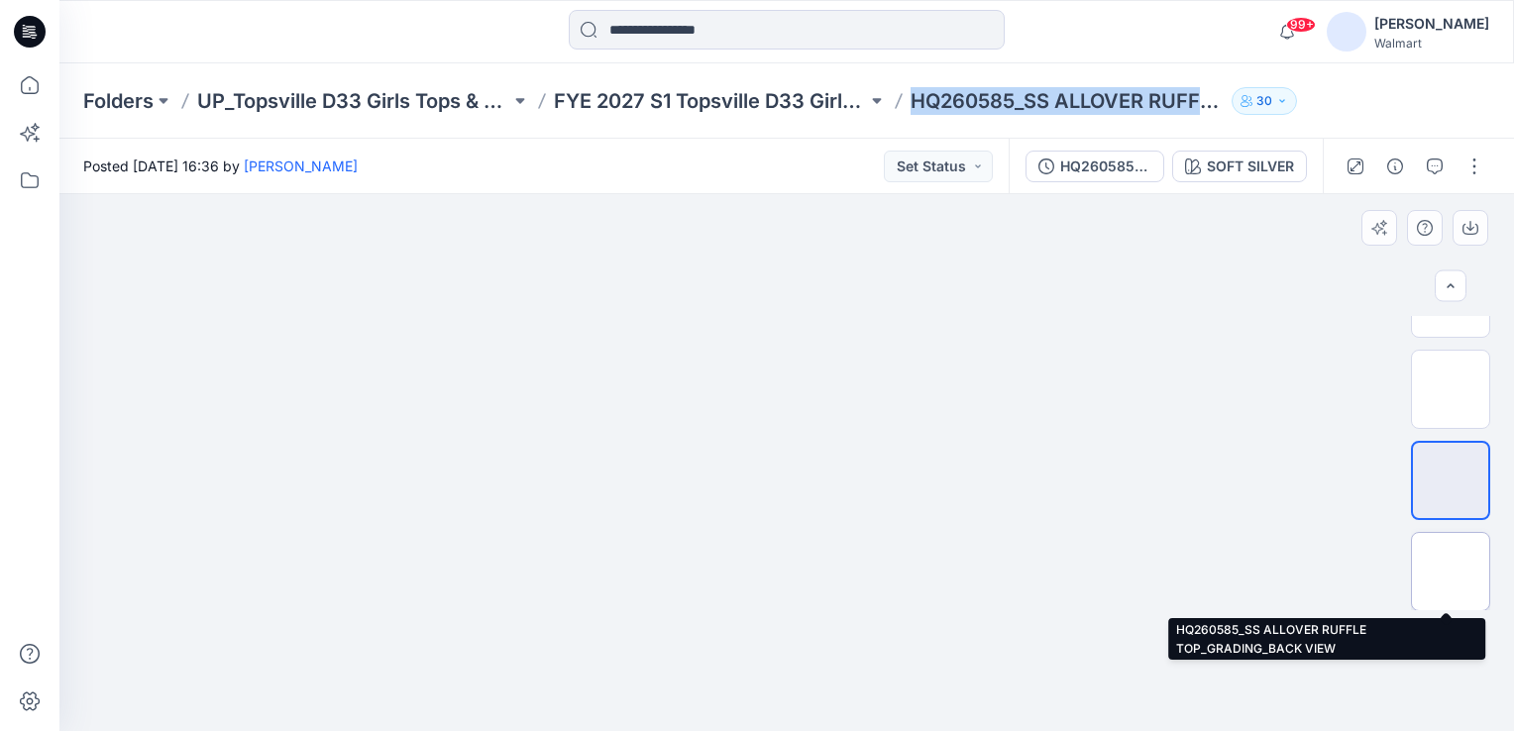
click at [1450, 572] on img at bounding box center [1450, 572] width 0 height 0
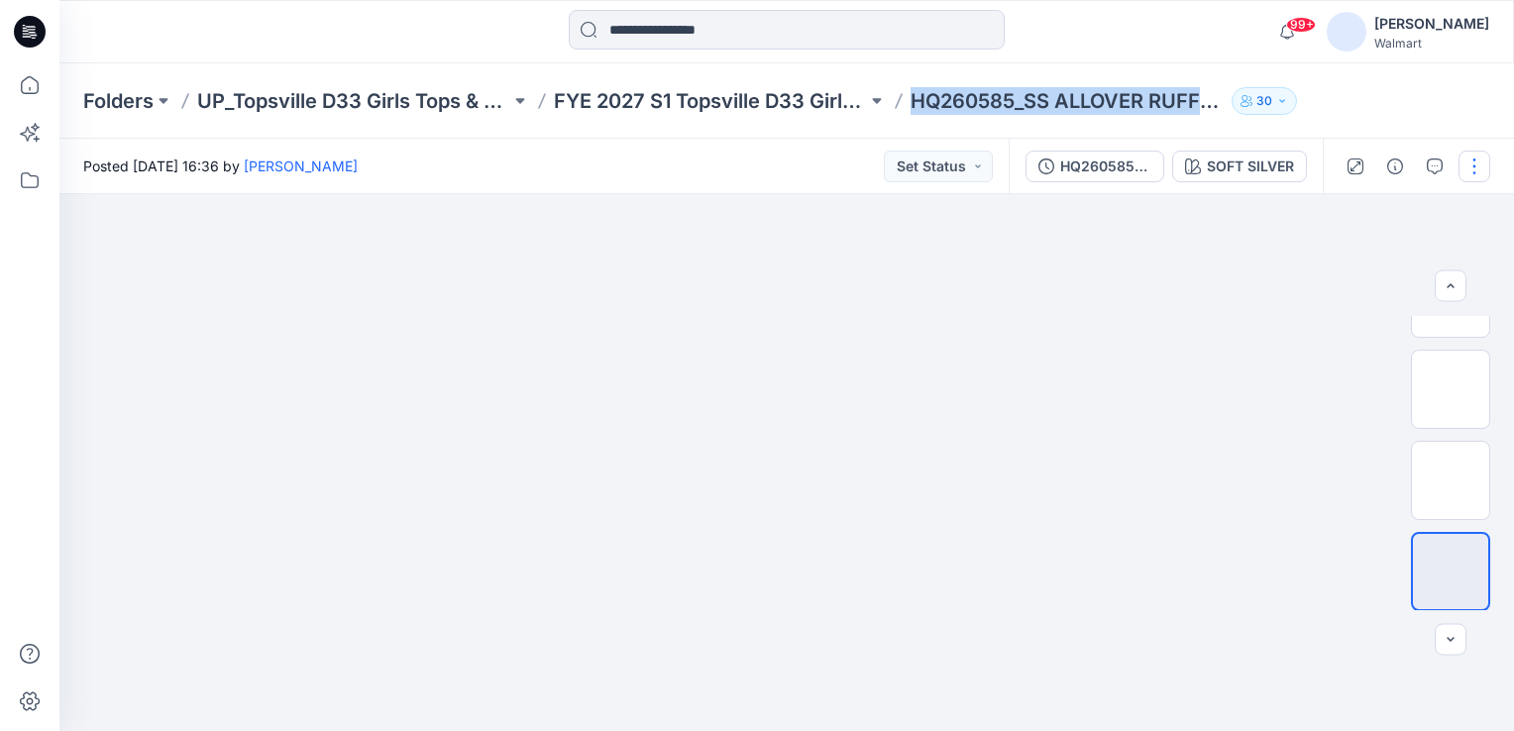
click at [1471, 166] on button "button" at bounding box center [1474, 167] width 32 height 32
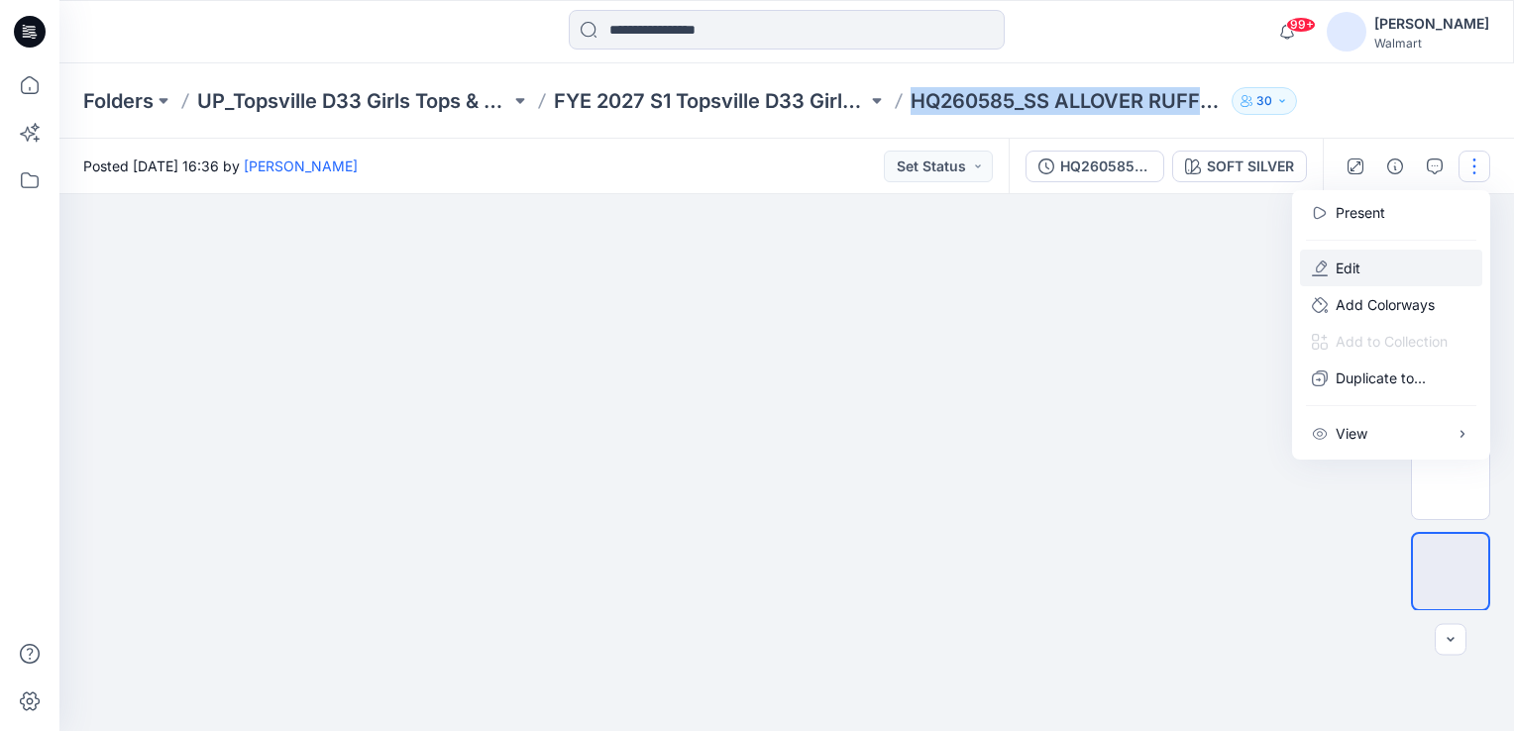
click at [1357, 256] on button "Edit" at bounding box center [1391, 268] width 182 height 37
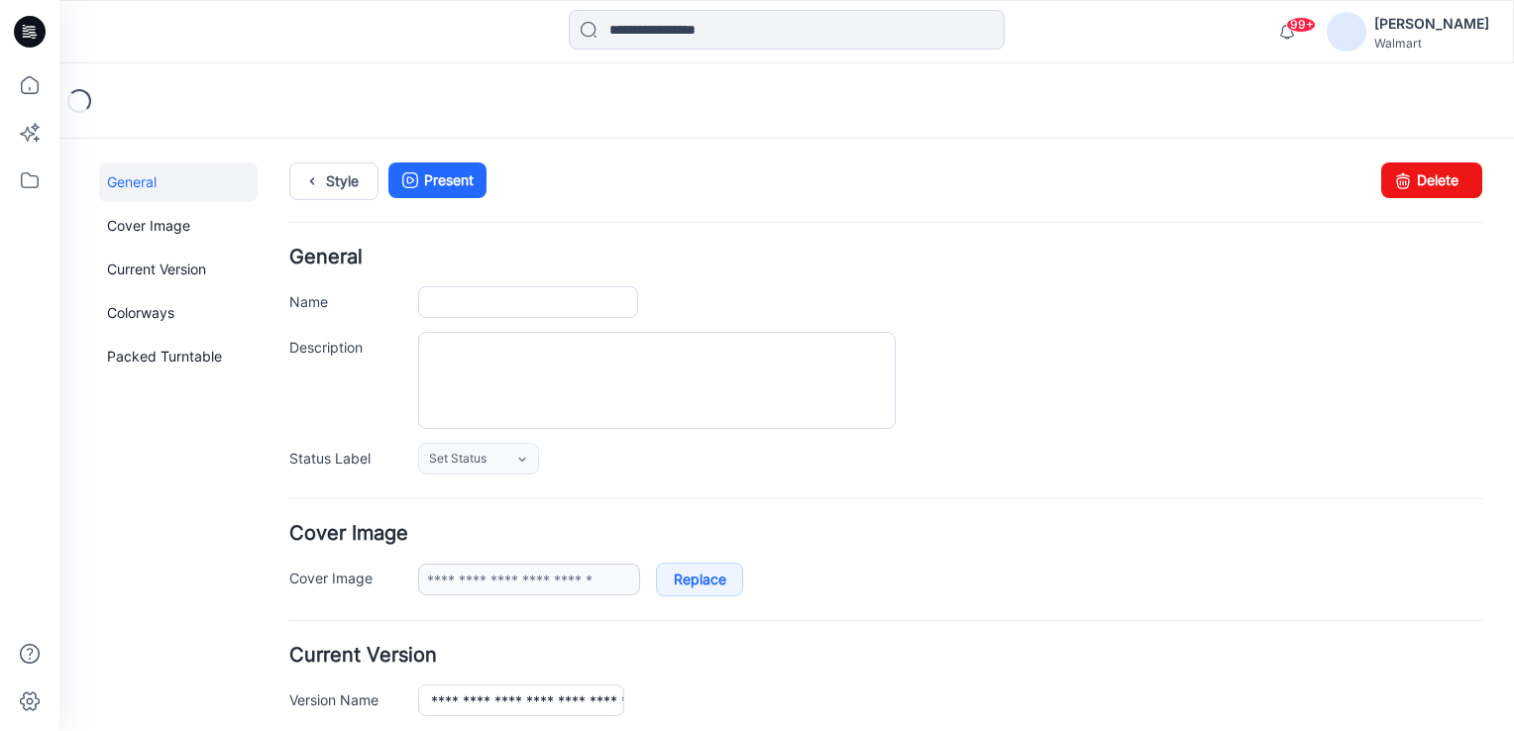
type input "**********"
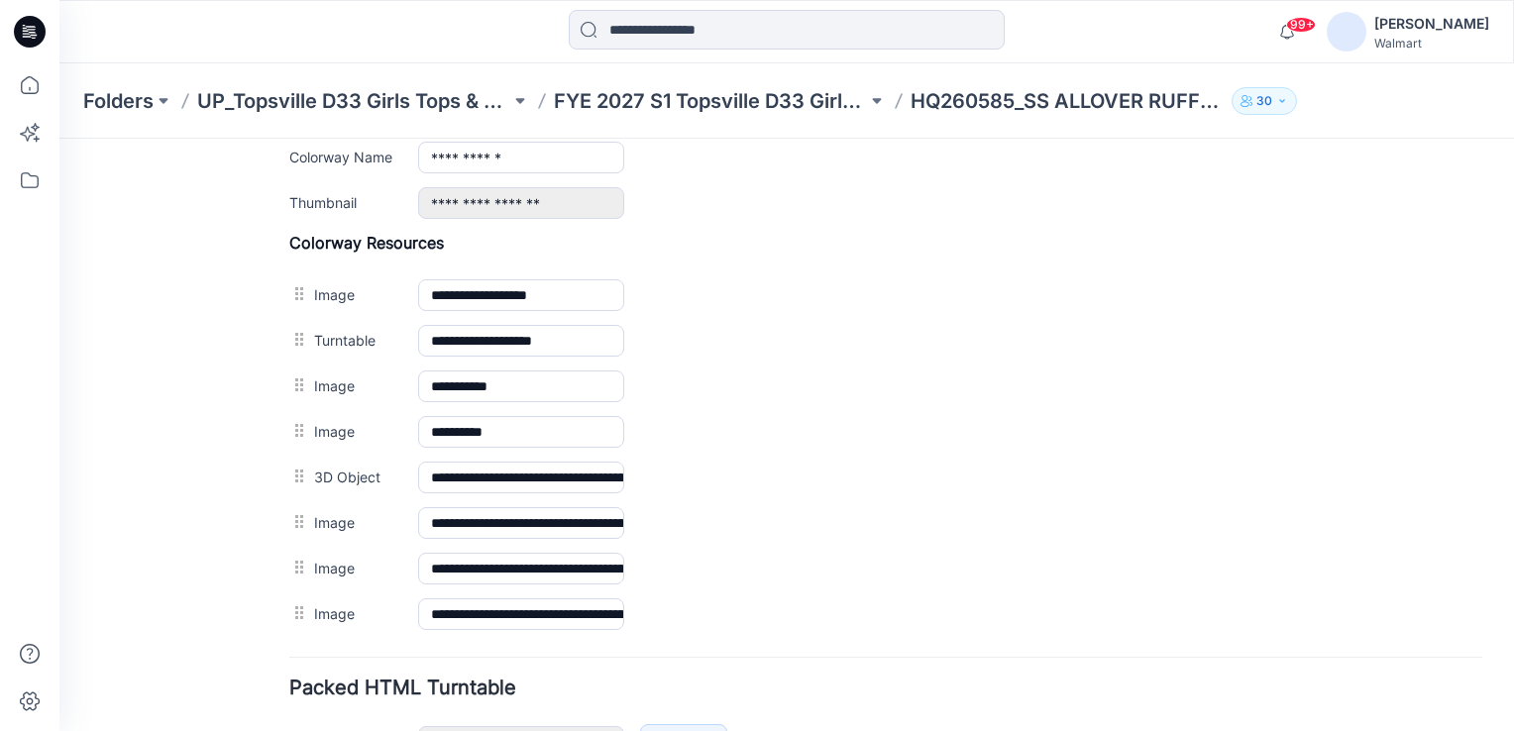
scroll to position [891, 0]
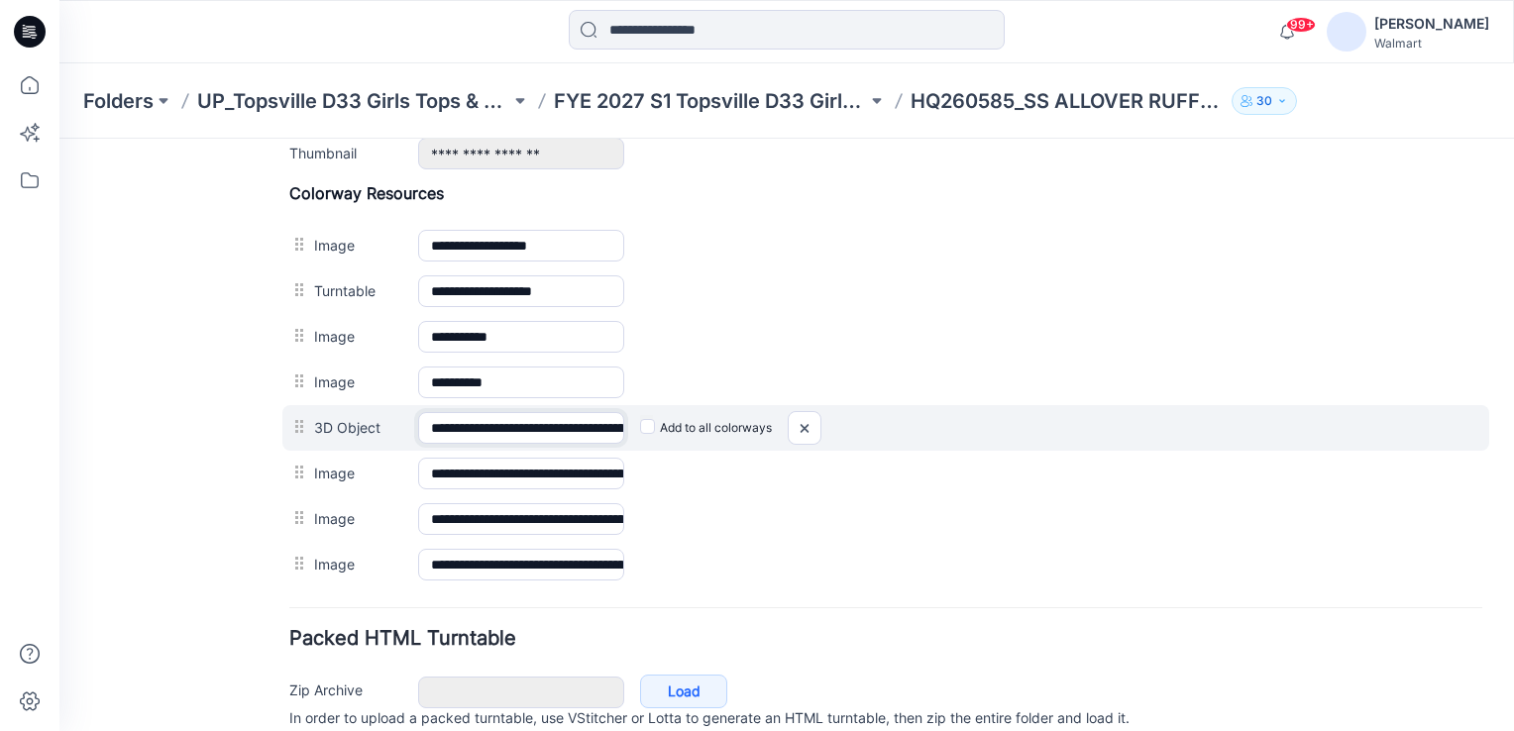
click at [581, 416] on input "**********" at bounding box center [521, 428] width 206 height 32
click at [605, 424] on input "**********" at bounding box center [521, 428] width 206 height 32
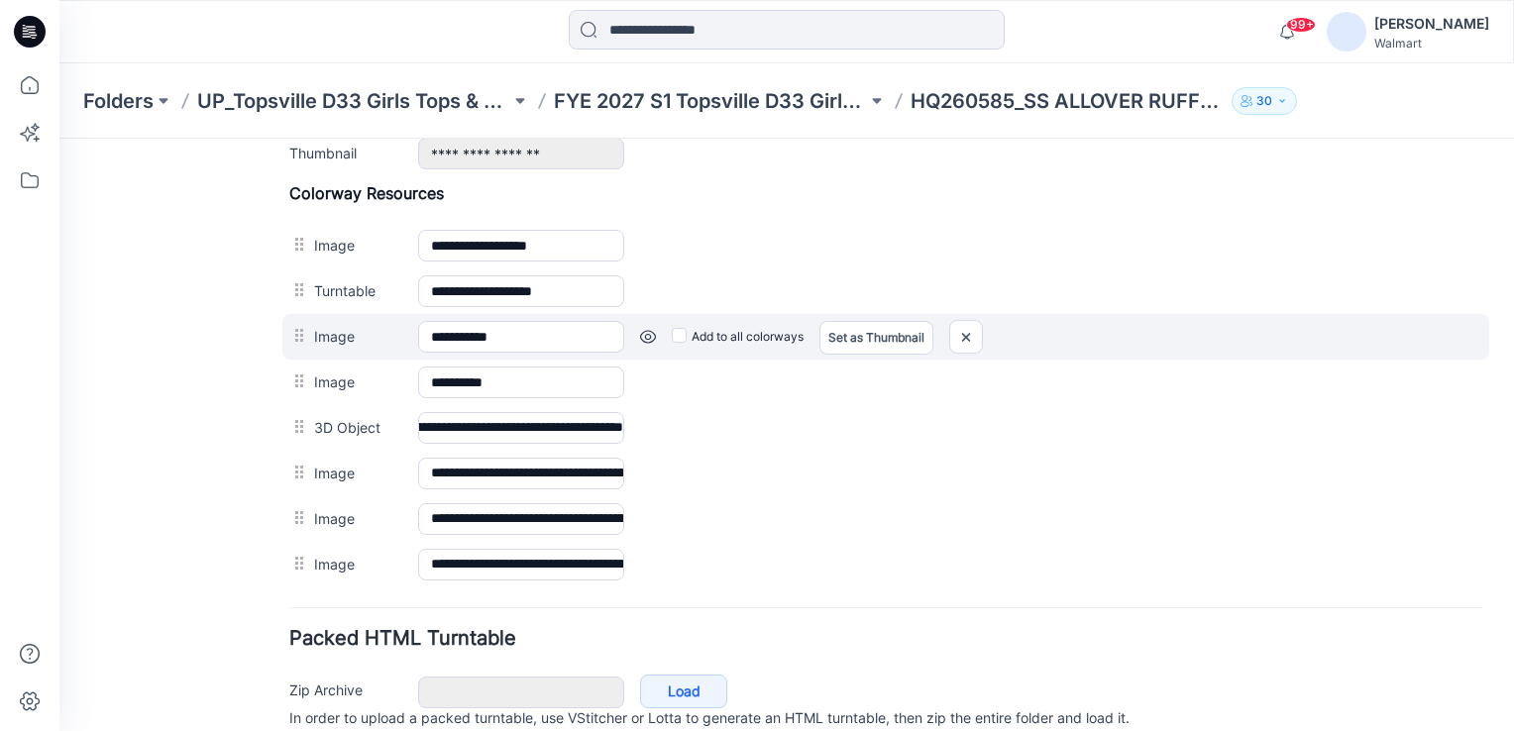
click at [984, 332] on div "Add to all colorways Set as Thumbnail Unset as Thumbnail" at bounding box center [1053, 337] width 858 height 32
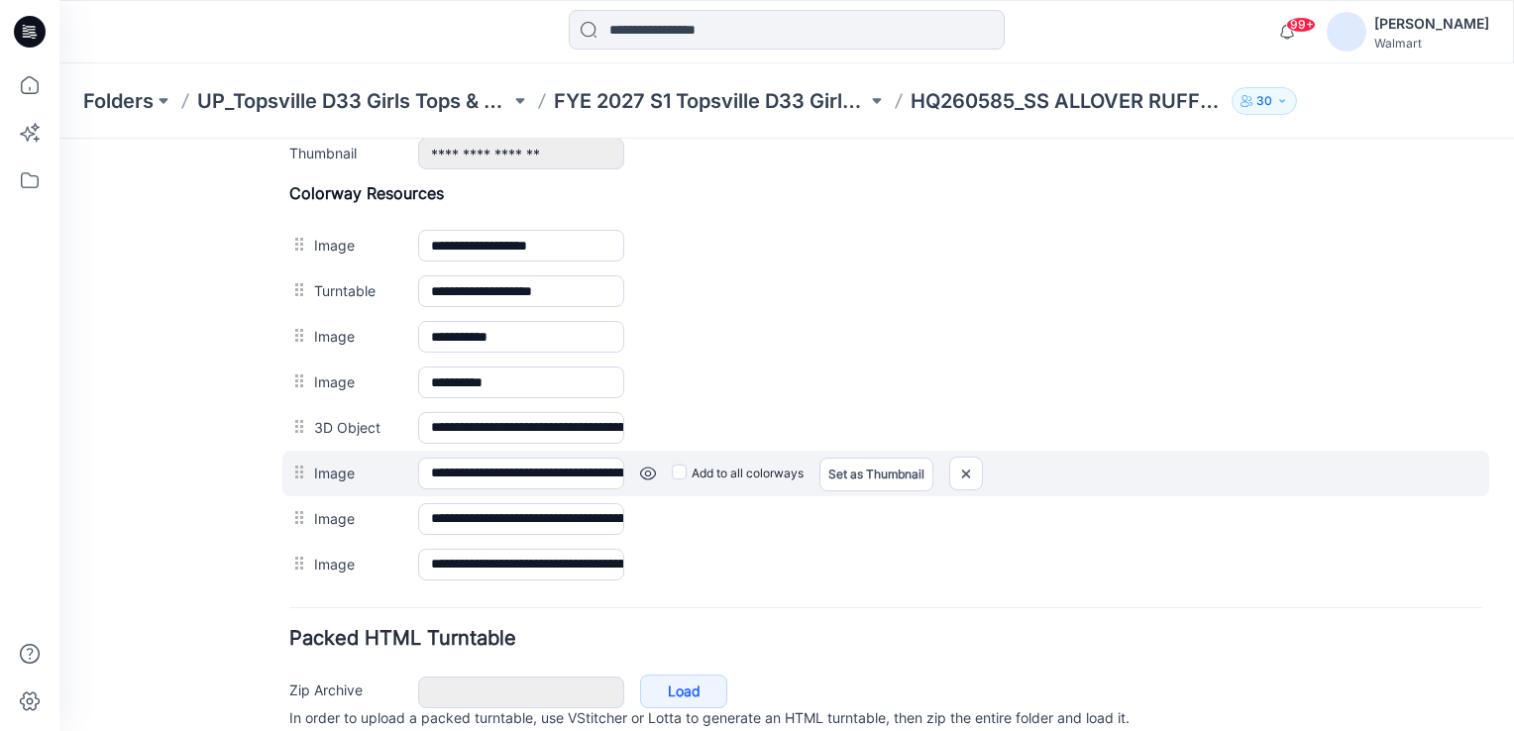
click at [1256, 481] on div "Add to all colorways Set as Thumbnail Unset as Thumbnail" at bounding box center [1053, 474] width 858 height 32
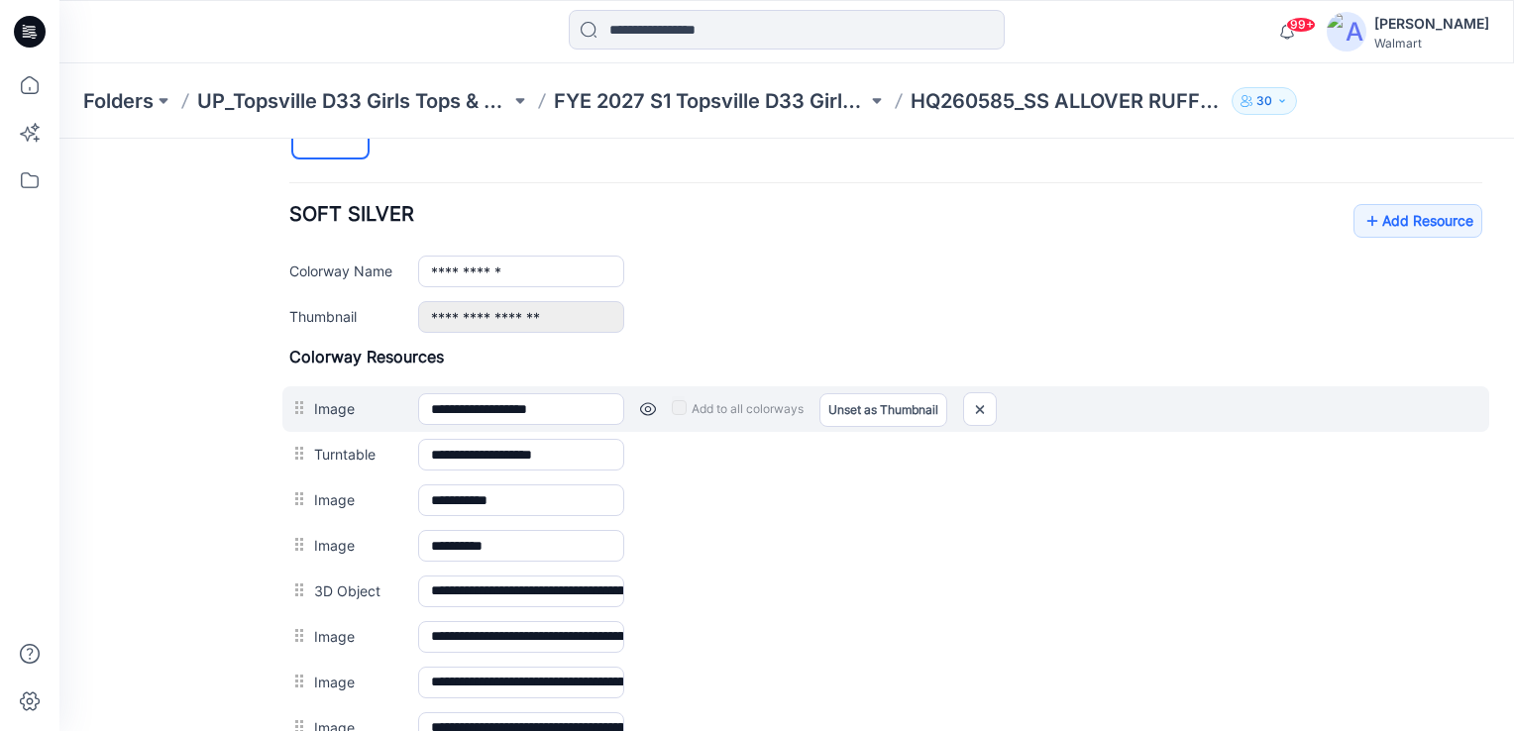
scroll to position [693, 0]
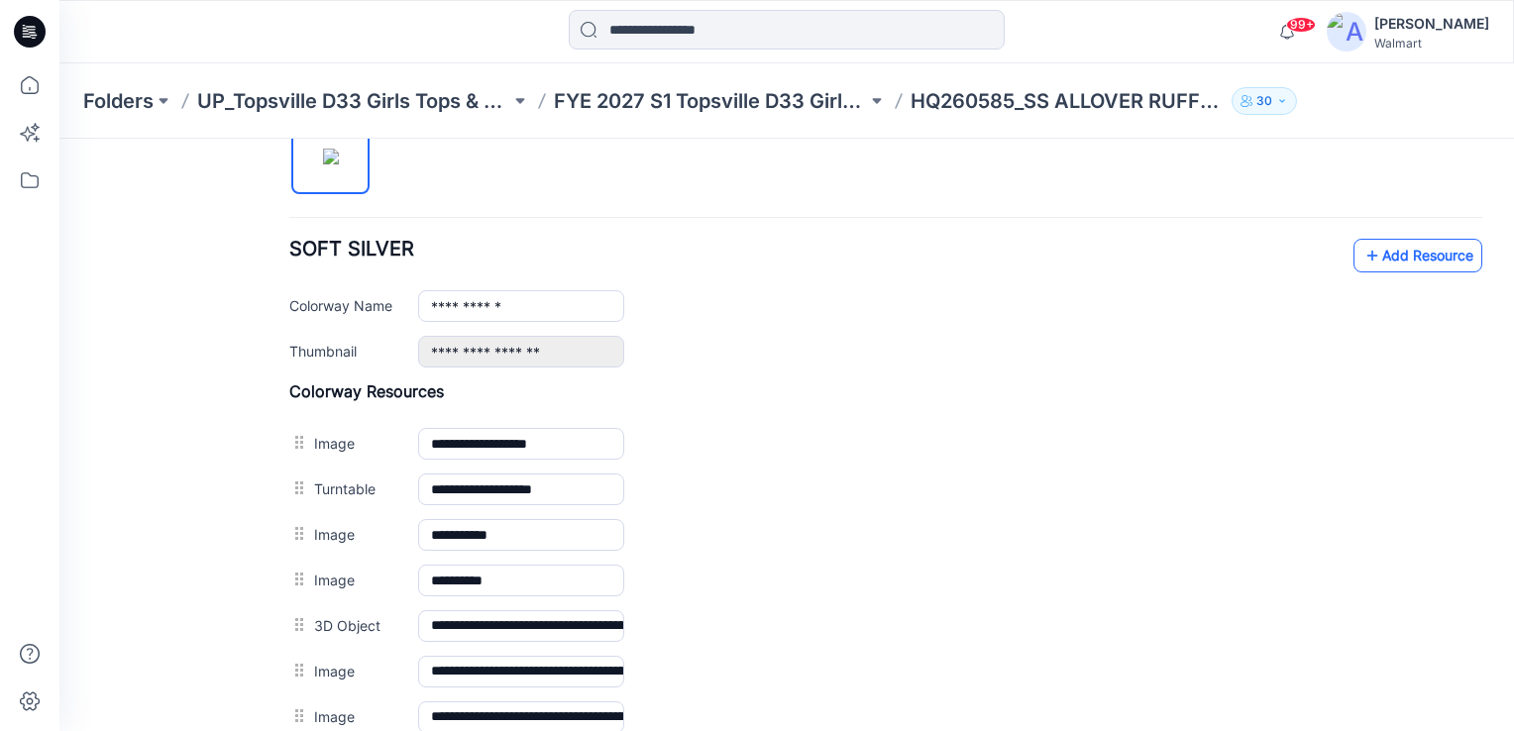
click at [1397, 258] on link "Add Resource" at bounding box center [1417, 256] width 129 height 34
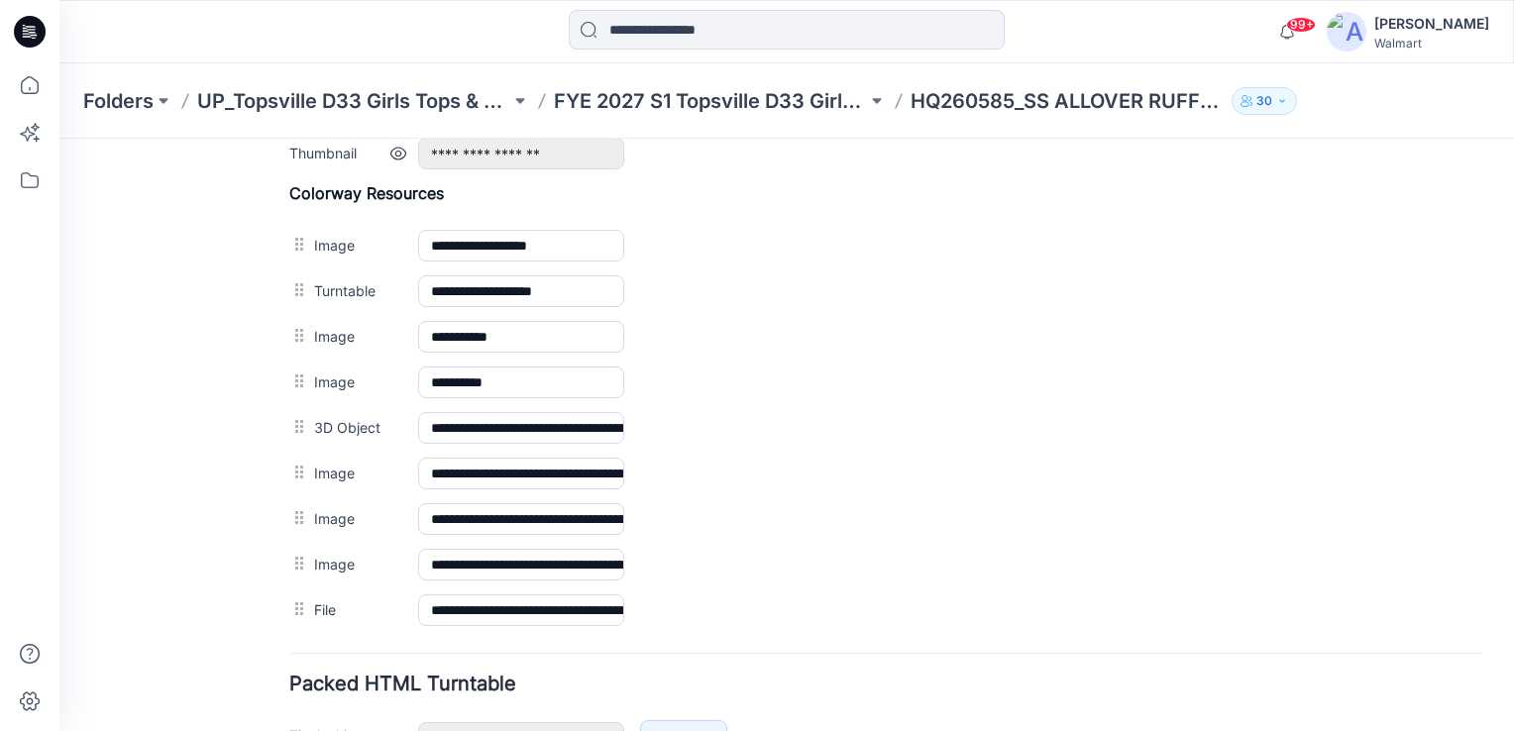
scroll to position [792, 0]
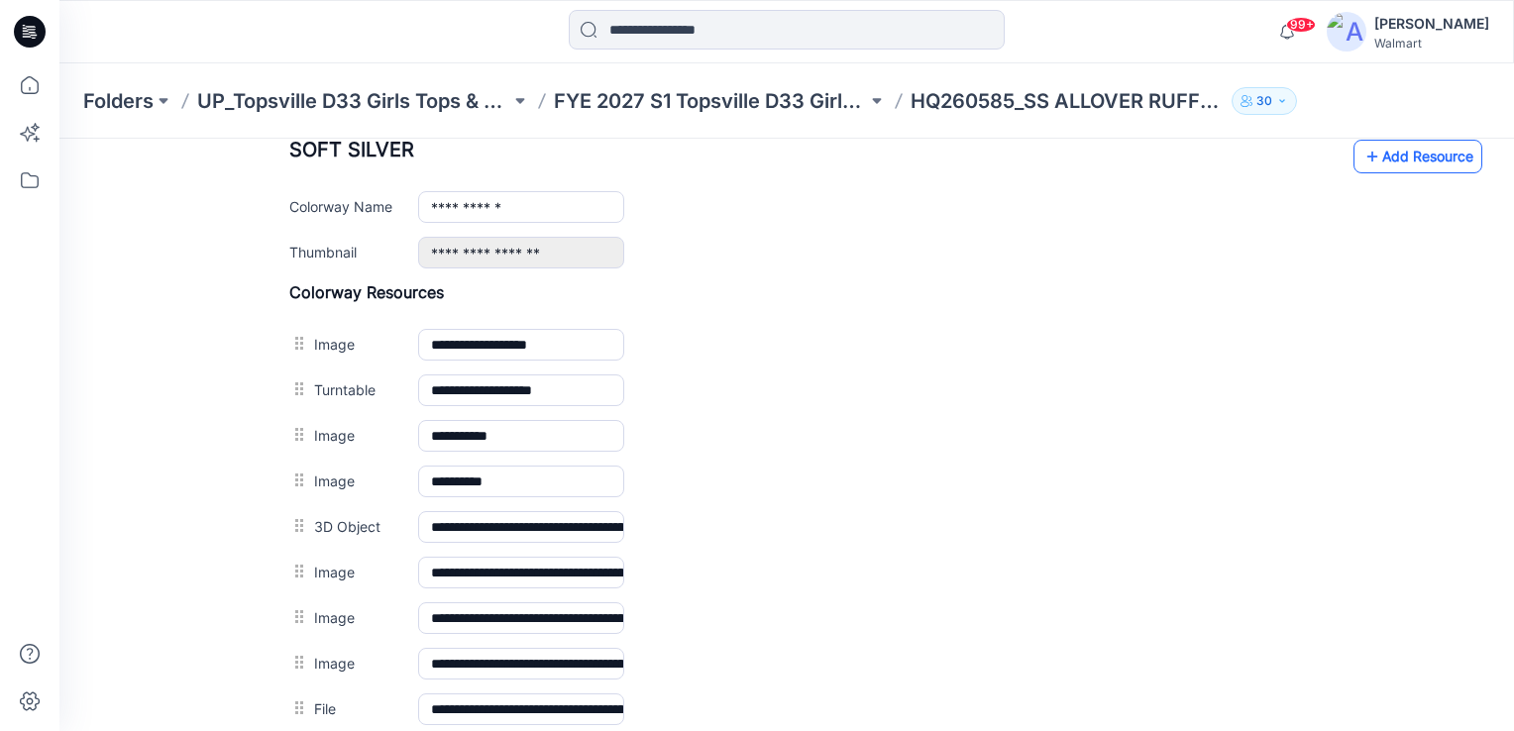
click at [1395, 161] on link "Add Resource" at bounding box center [1417, 157] width 129 height 34
click at [1371, 153] on link "Add Resource" at bounding box center [1417, 157] width 129 height 34
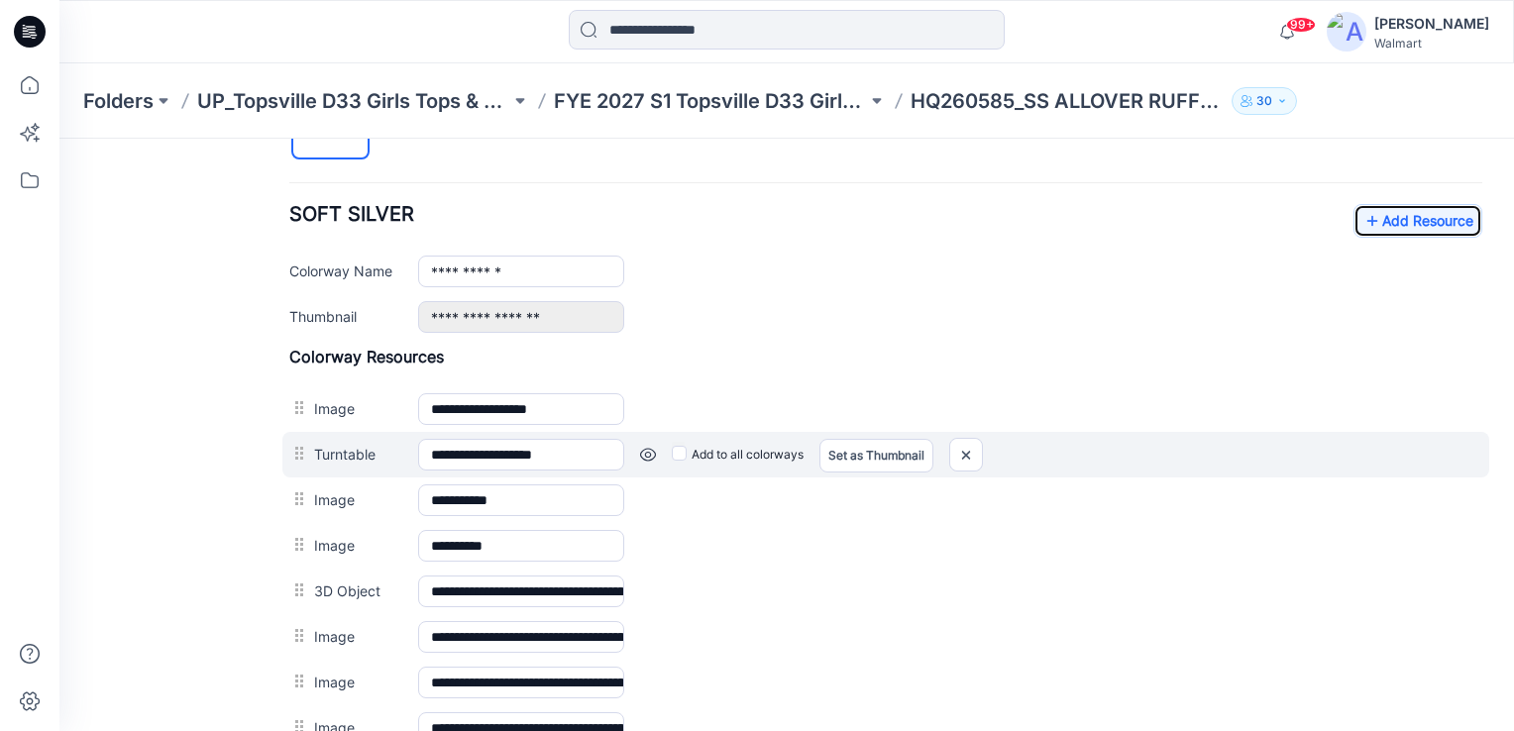
scroll to position [693, 0]
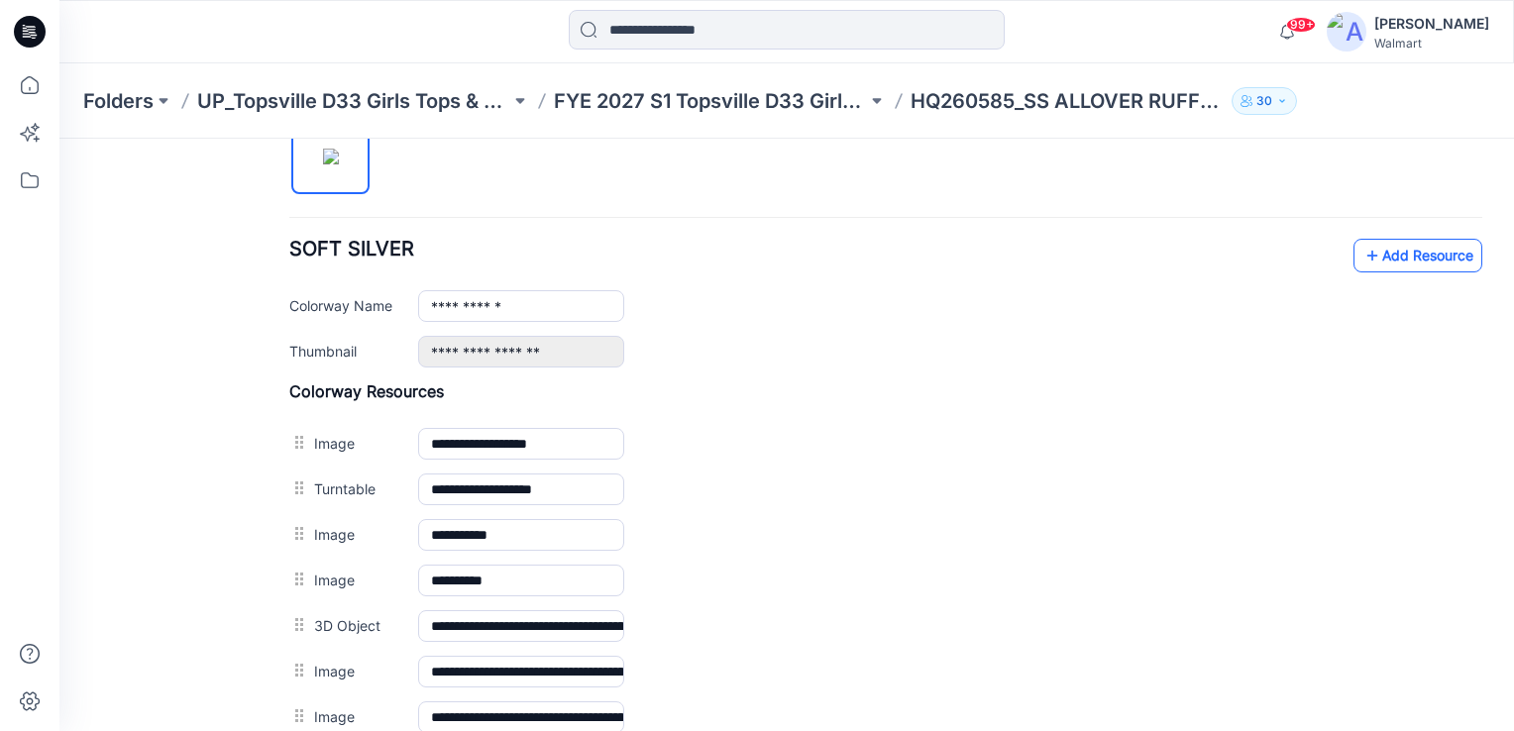
click at [1411, 244] on link "Add Resource" at bounding box center [1417, 256] width 129 height 34
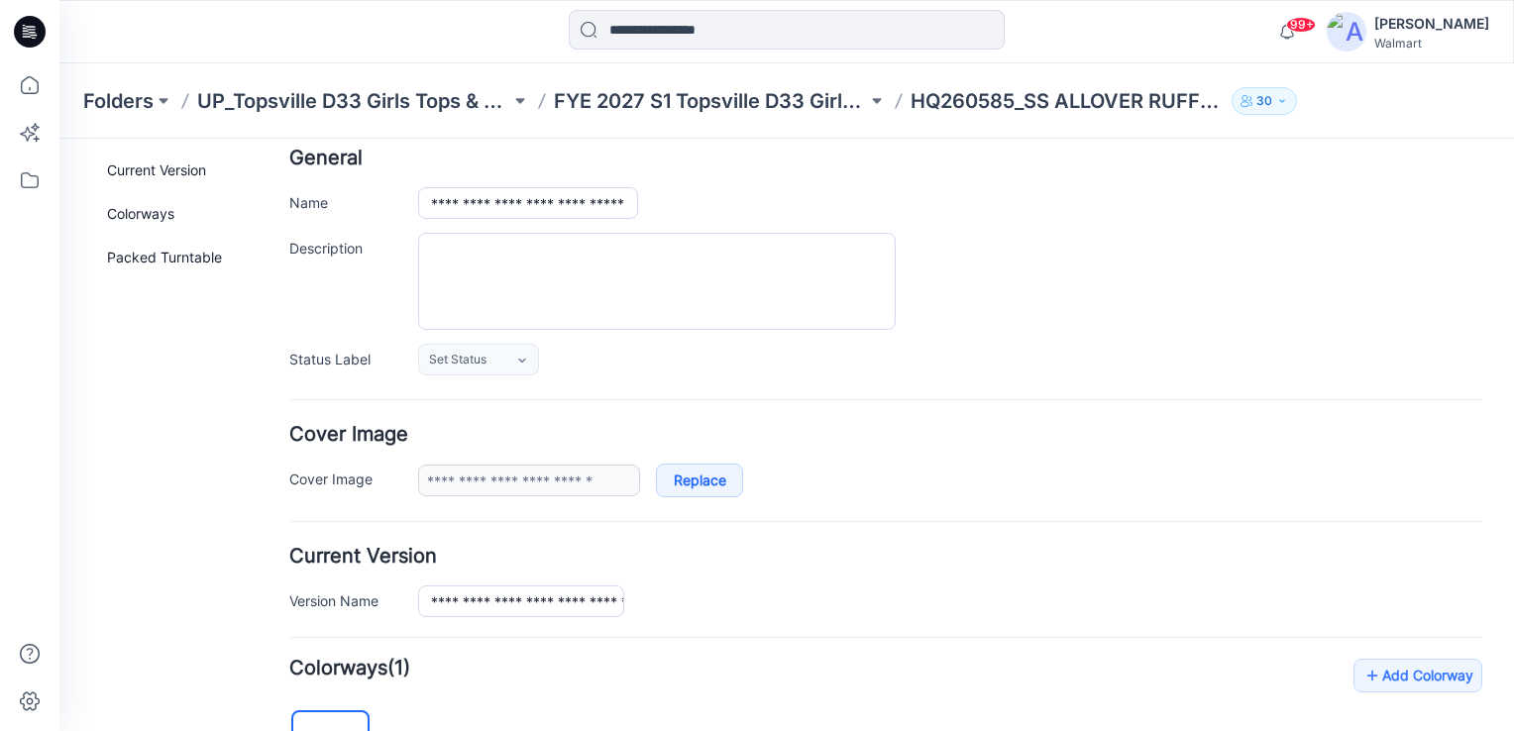
scroll to position [0, 0]
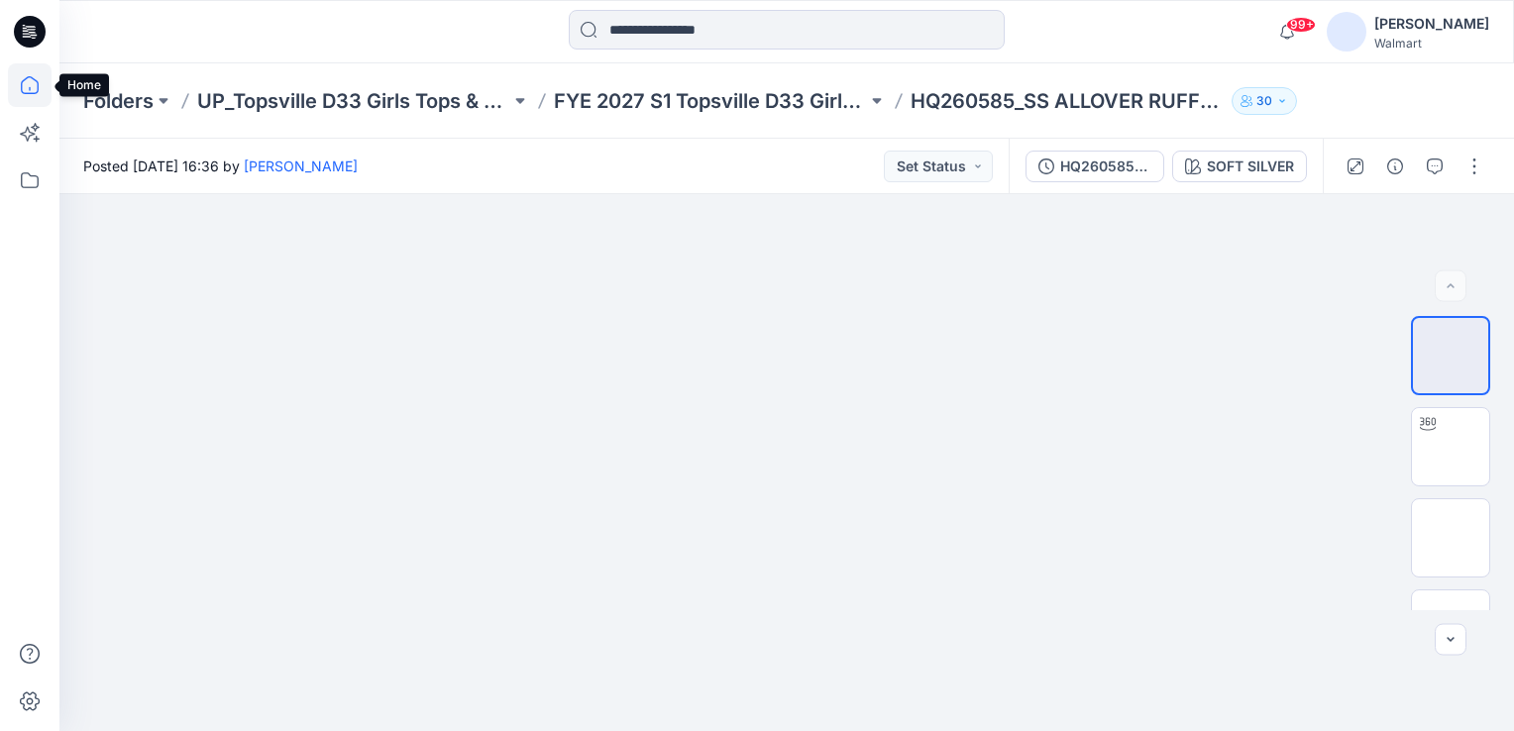
click at [27, 92] on icon at bounding box center [30, 85] width 44 height 44
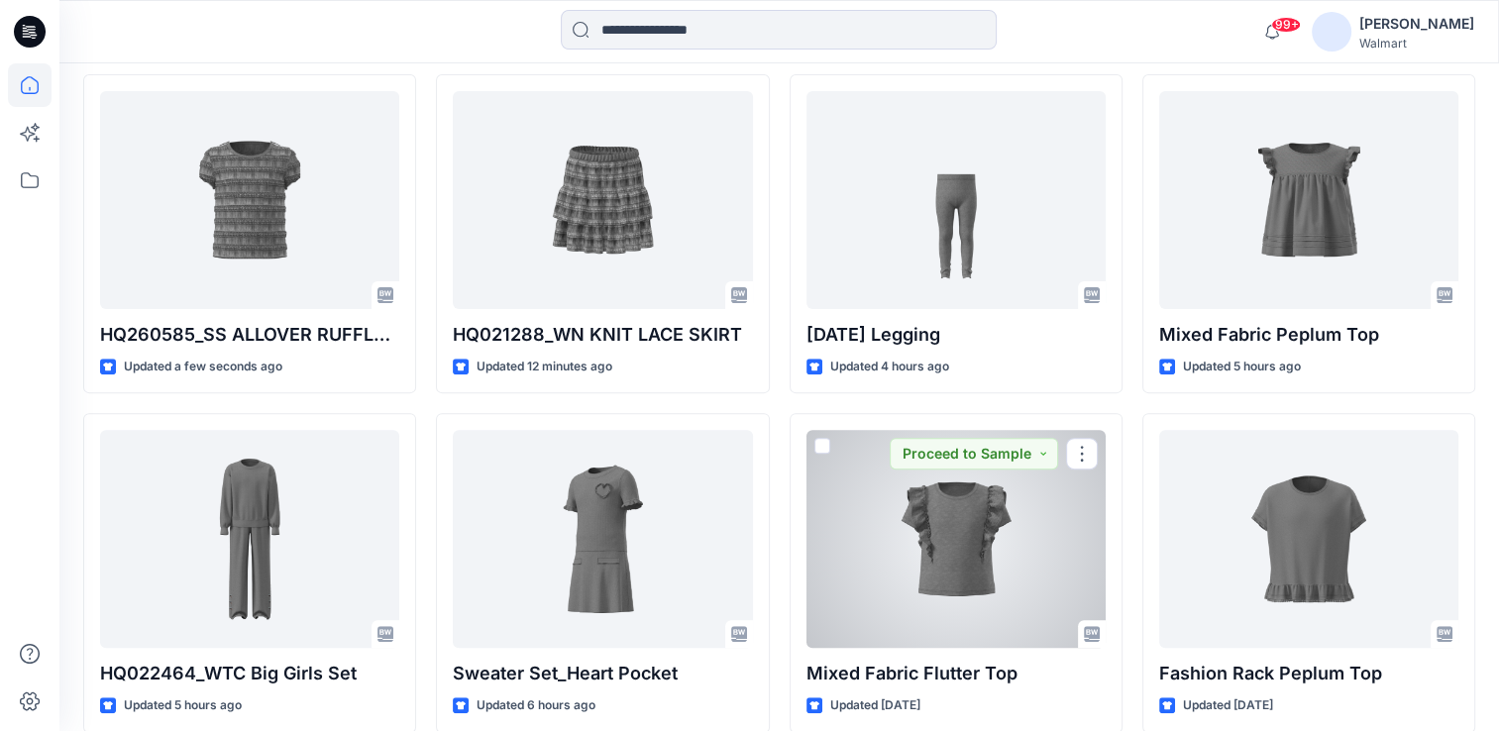
scroll to position [619, 0]
